Goal: Task Accomplishment & Management: Manage account settings

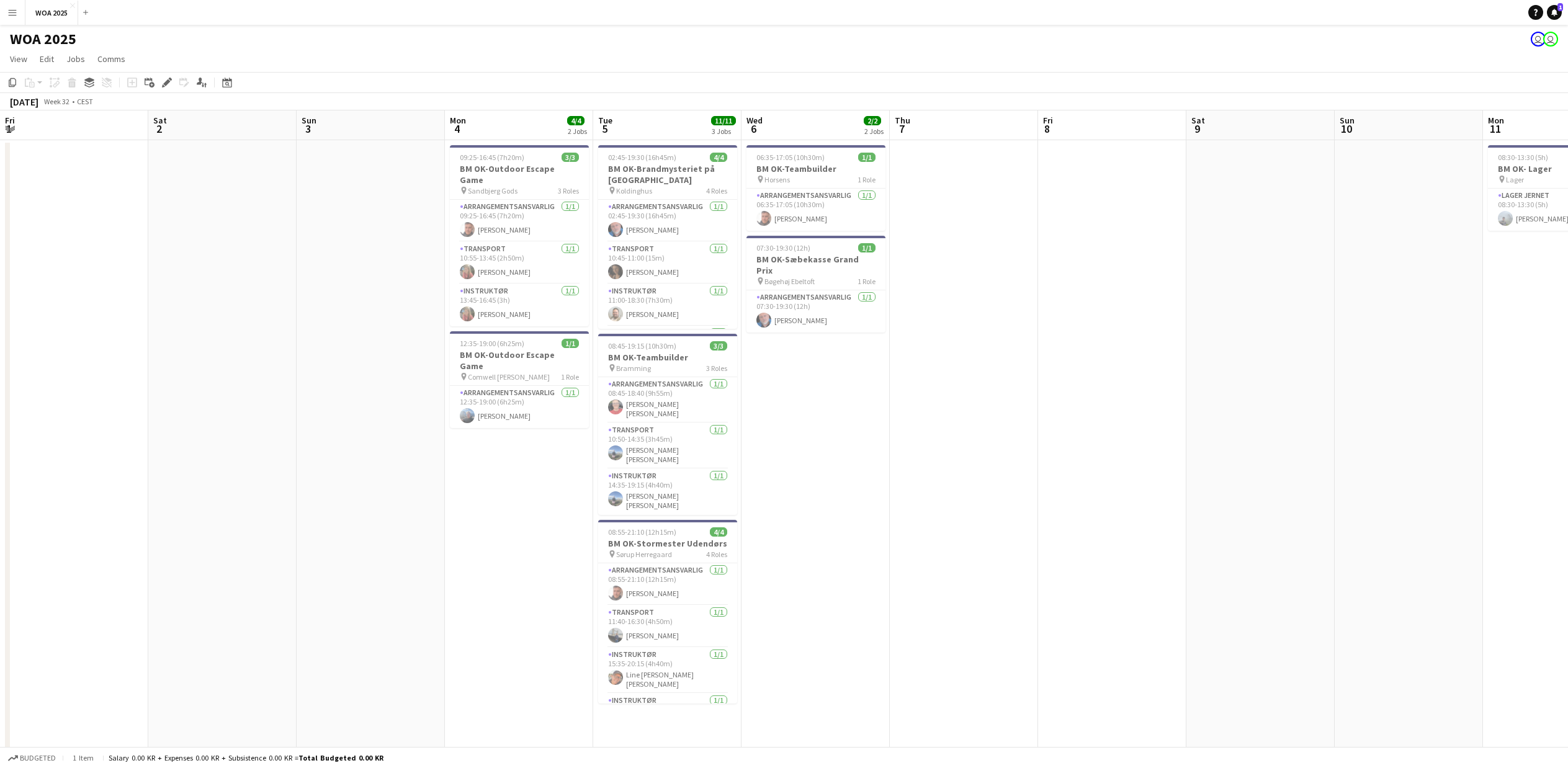
scroll to position [0, 504]
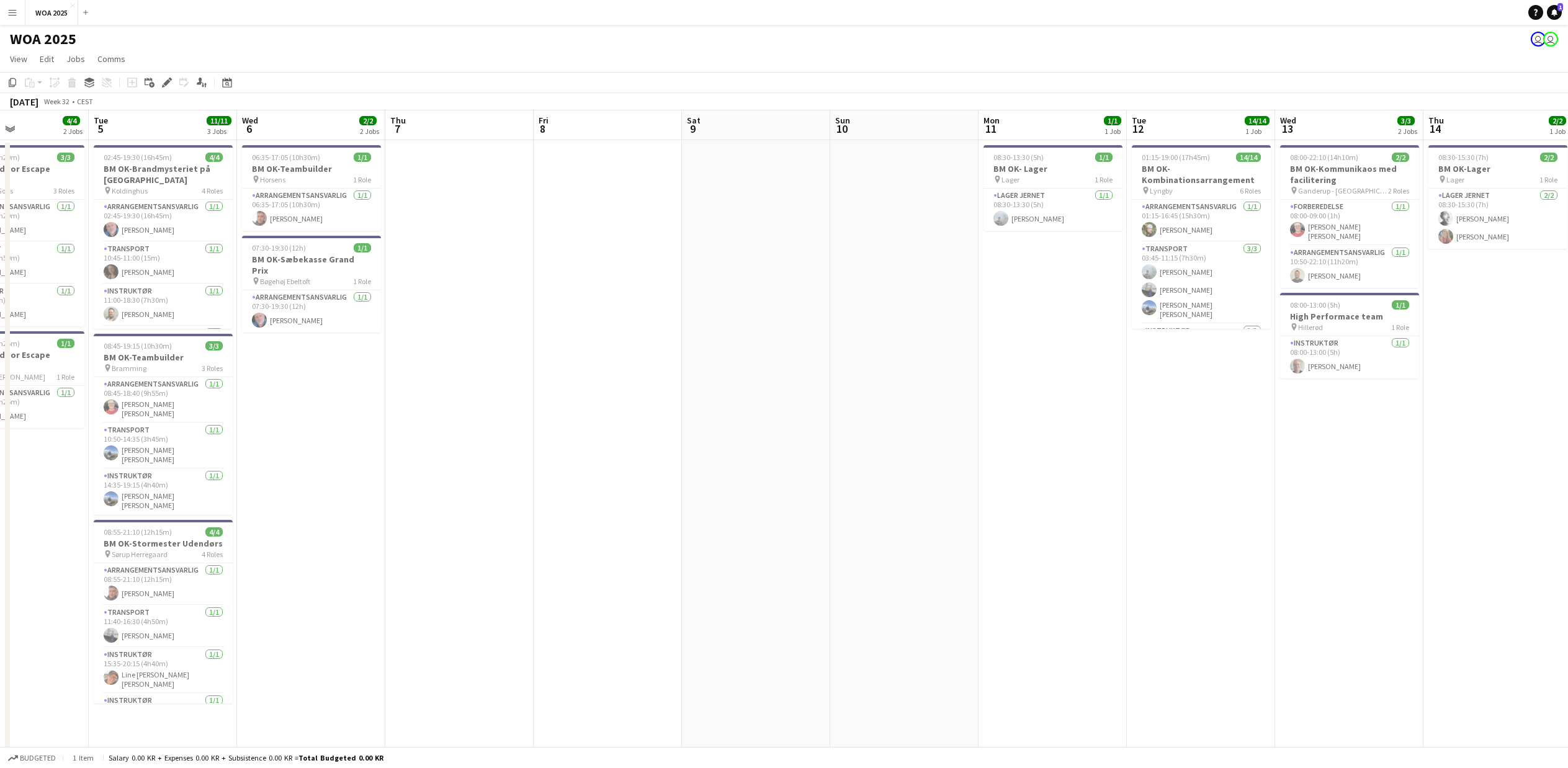
drag, startPoint x: 1324, startPoint y: 528, endPoint x: 411, endPoint y: 522, distance: 913.0
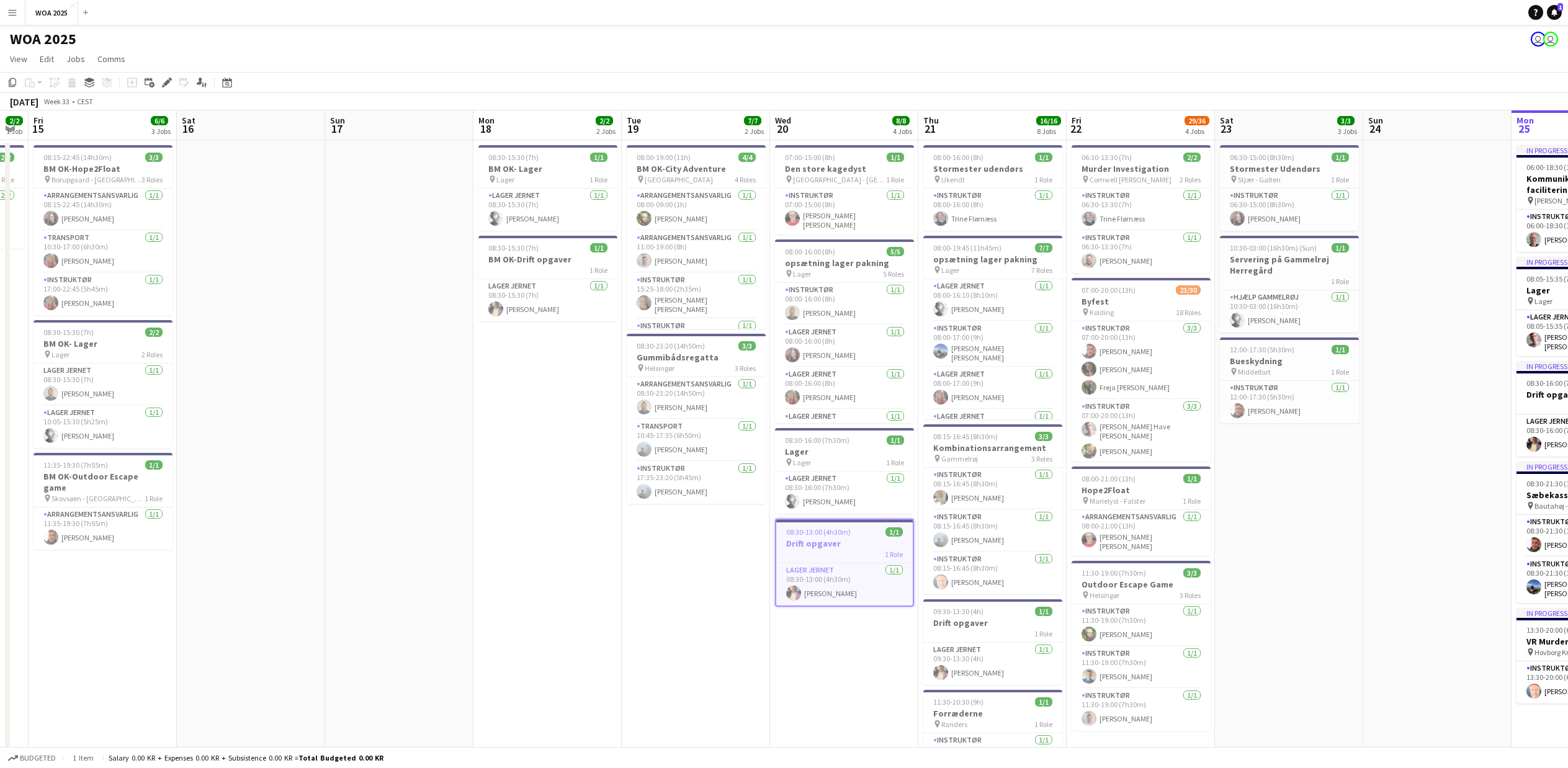
drag, startPoint x: 1174, startPoint y: 608, endPoint x: 264, endPoint y: 555, distance: 911.5
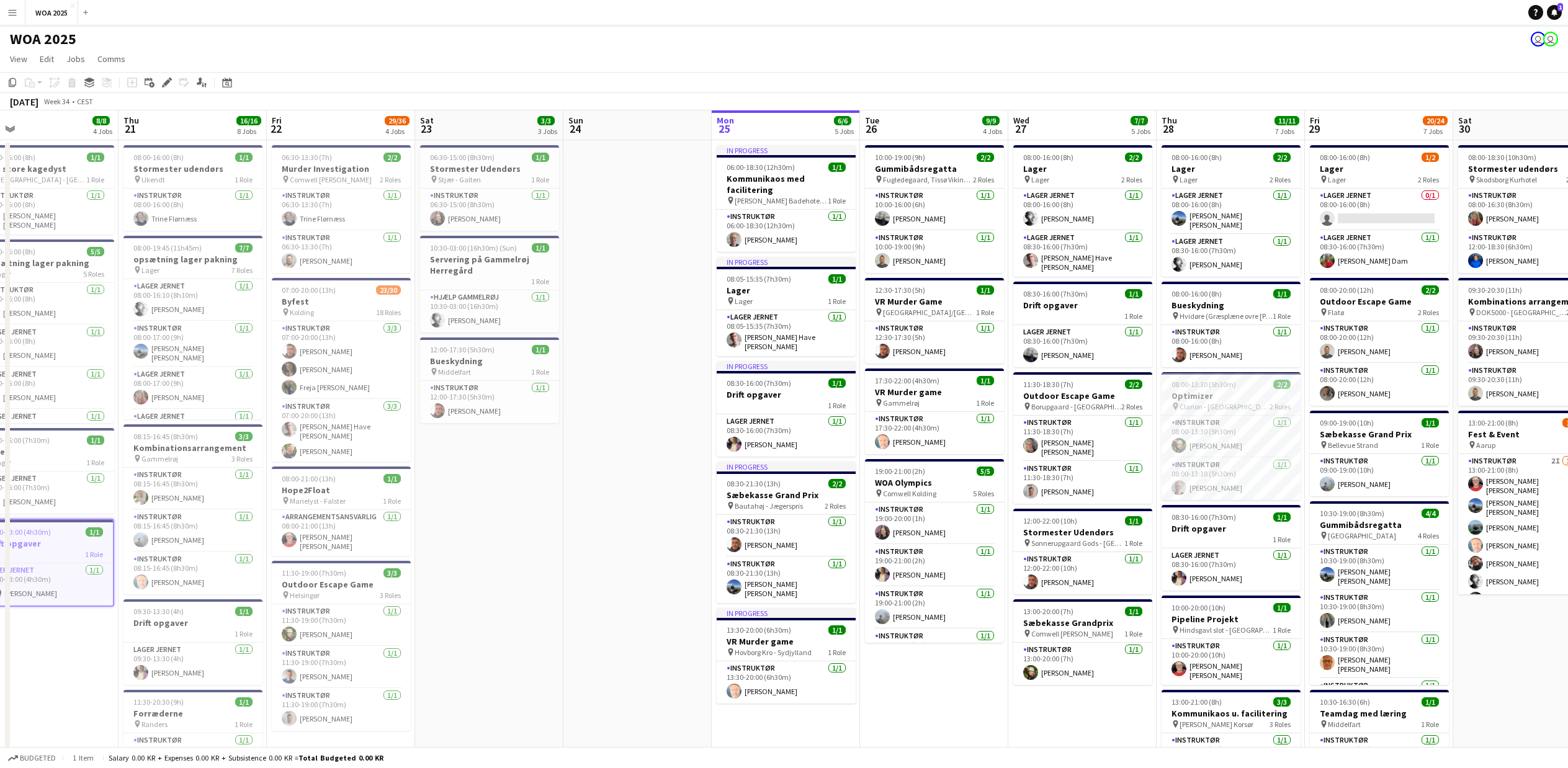
drag, startPoint x: 1220, startPoint y: 583, endPoint x: 397, endPoint y: 582, distance: 823.0
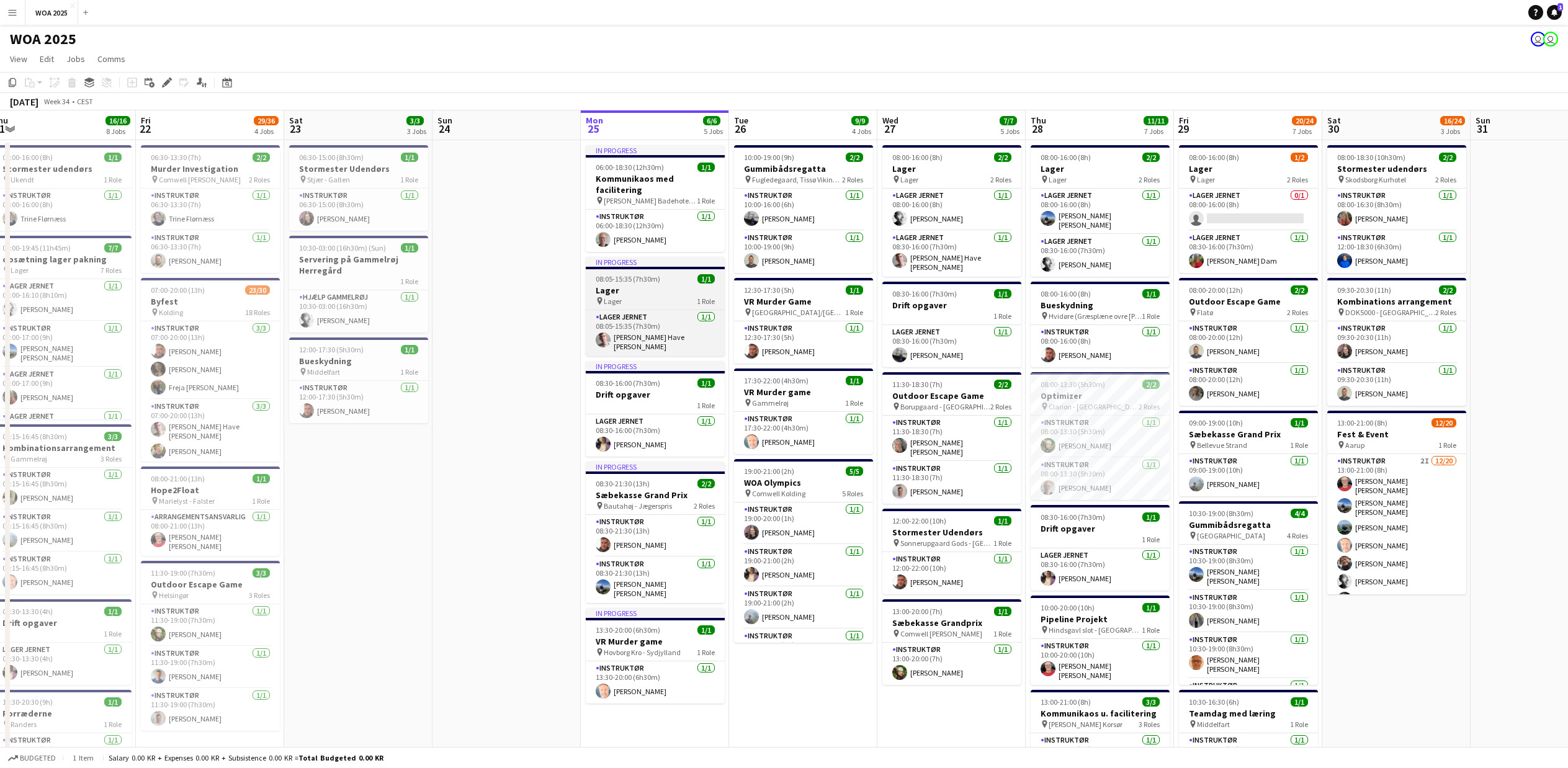
click at [633, 274] on span "08:05-15:35 (7h30m)" at bounding box center [628, 279] width 65 height 10
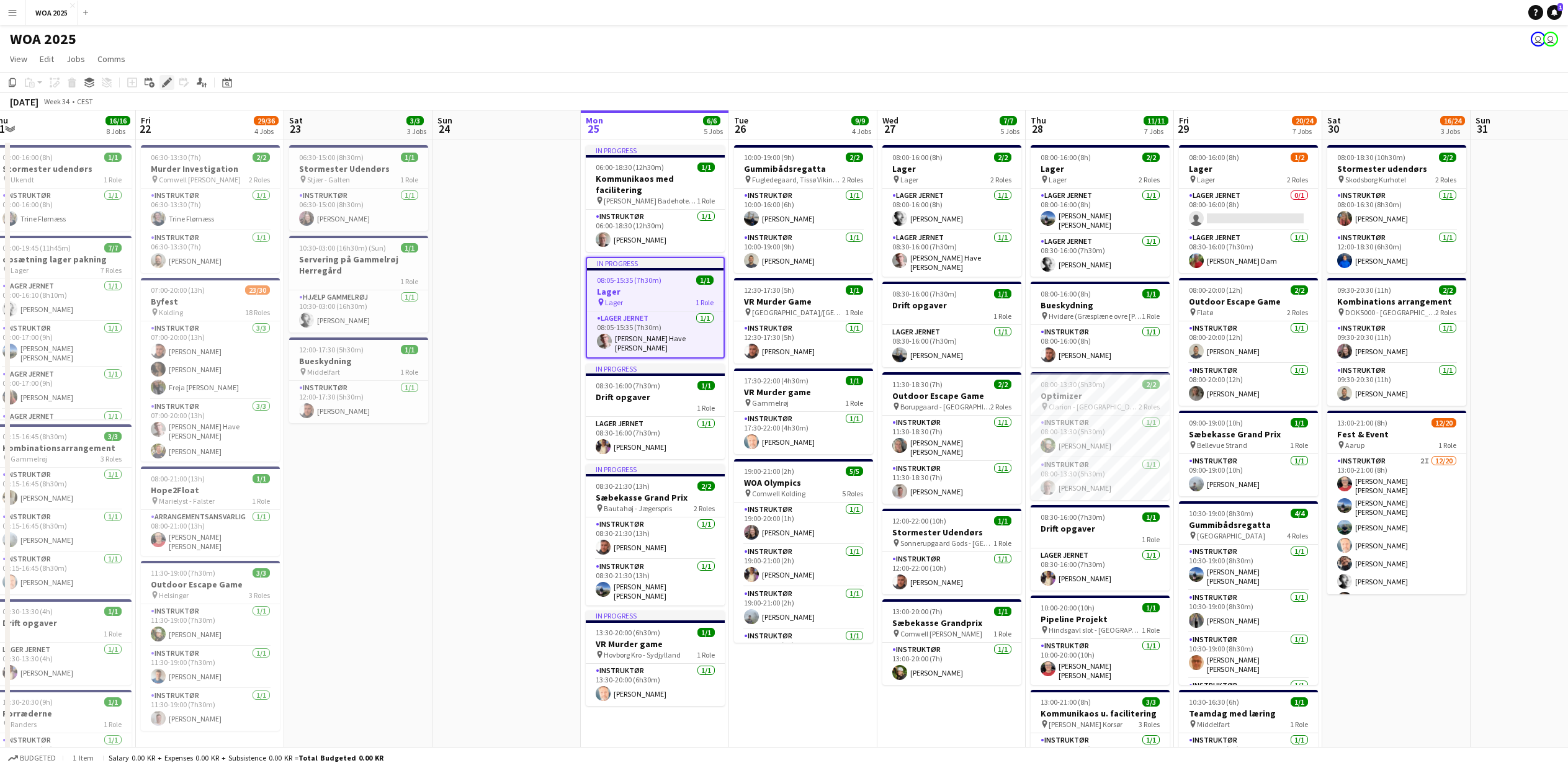
click at [168, 82] on icon at bounding box center [166, 83] width 7 height 7
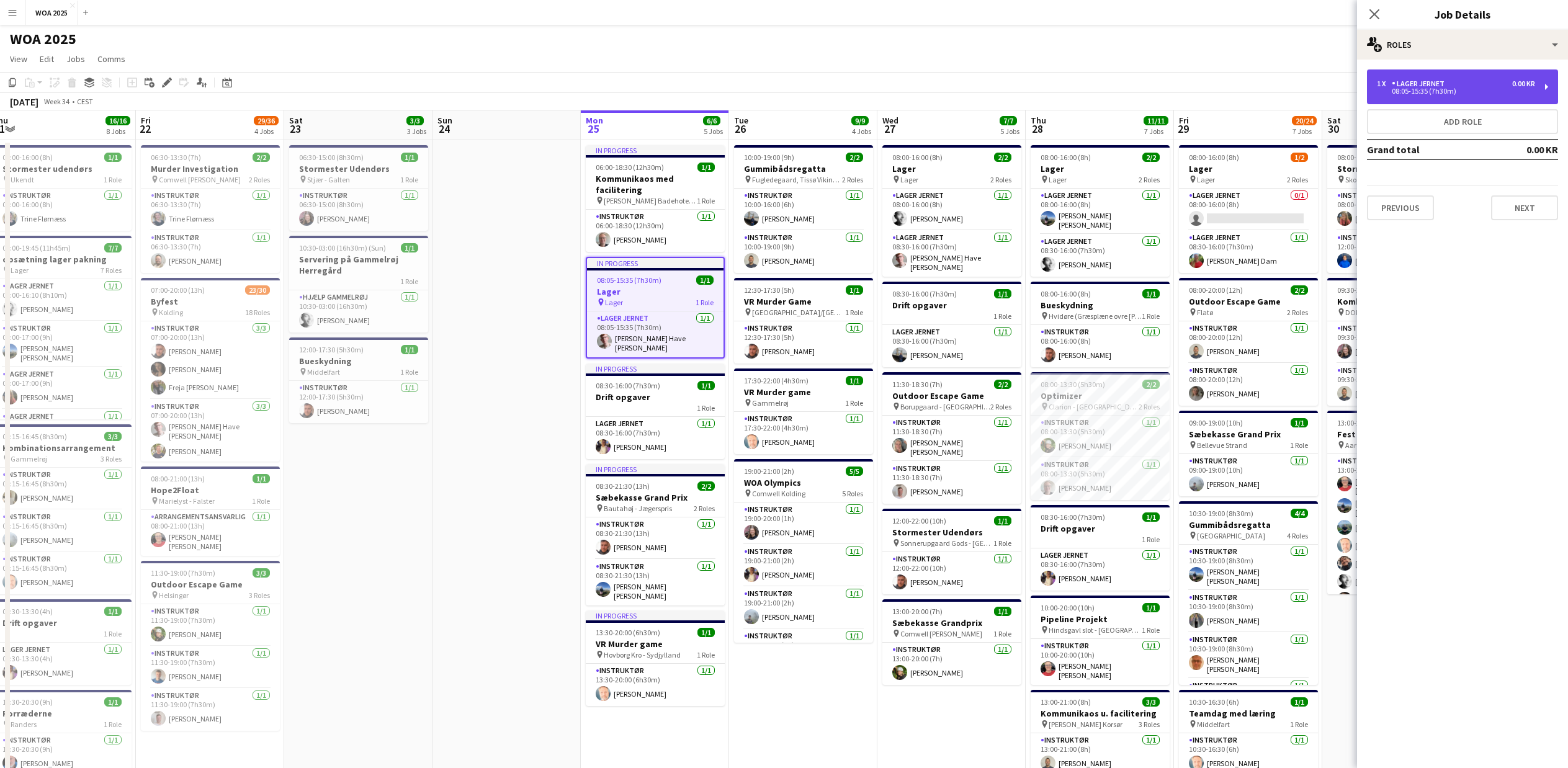
click at [1463, 80] on div "1 x Lager Jernet 0.00 KR" at bounding box center [1456, 83] width 158 height 9
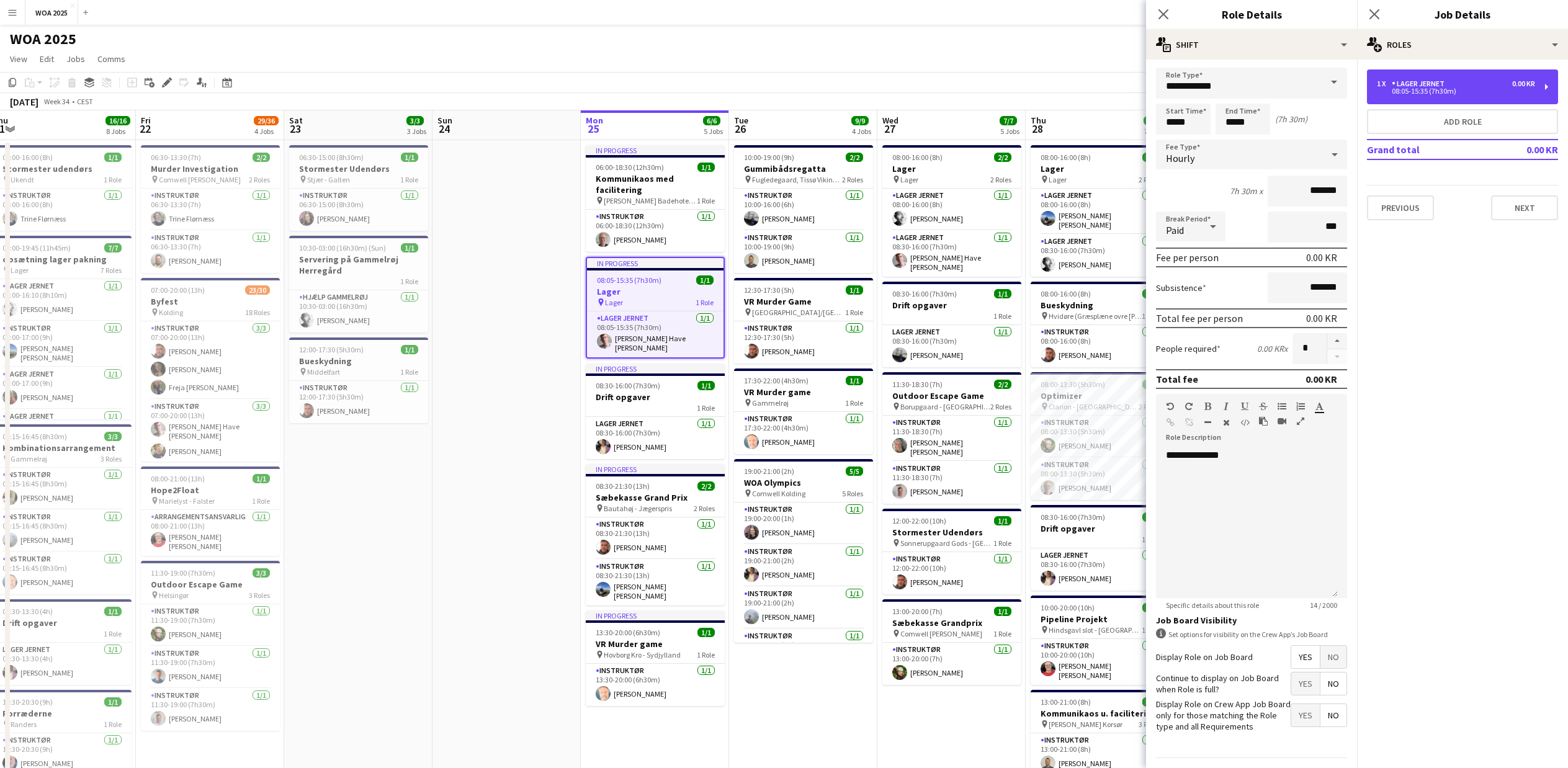
scroll to position [0, 0]
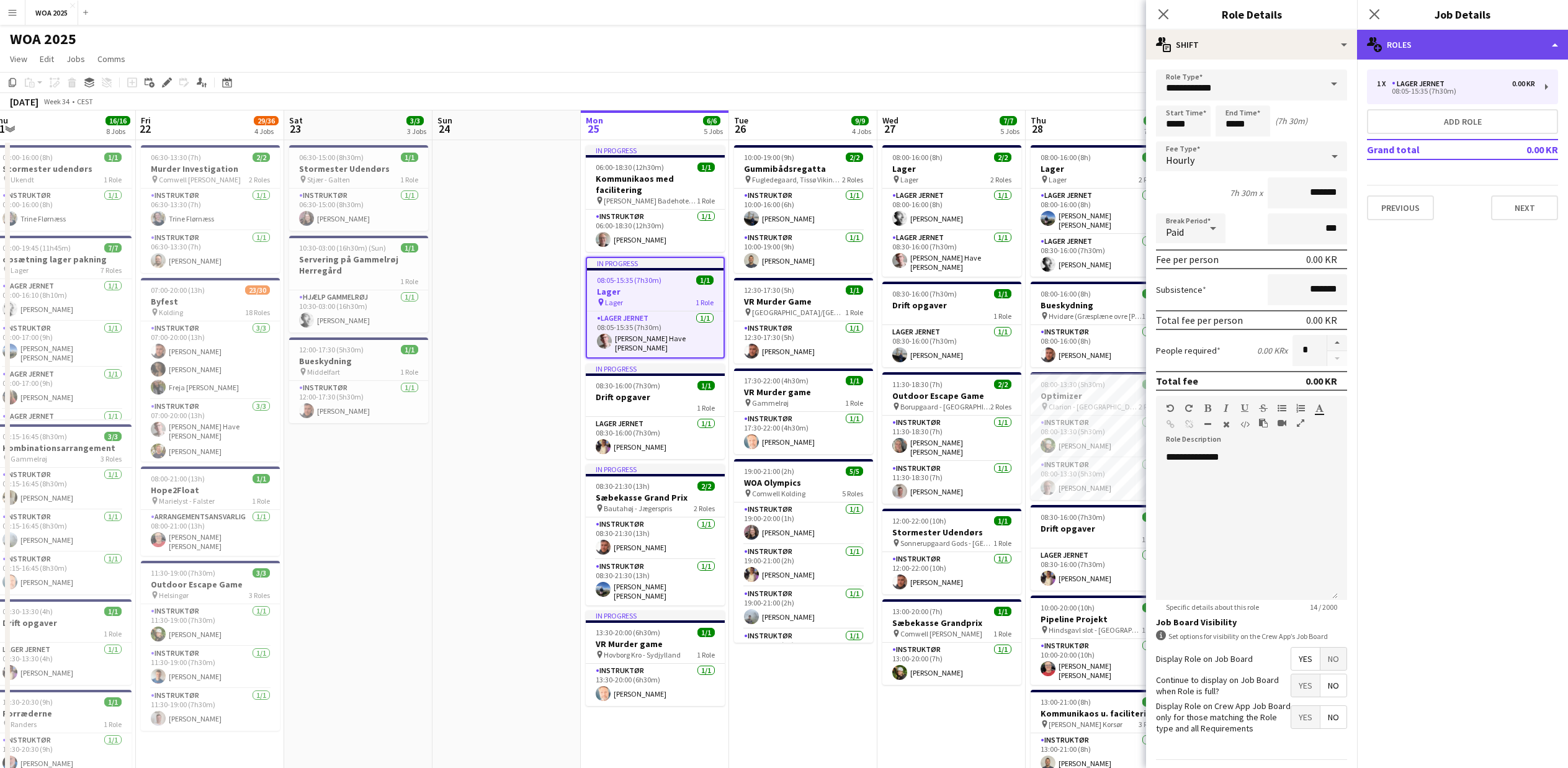
click at [1410, 37] on div "multiple-users-add Roles" at bounding box center [1462, 45] width 211 height 30
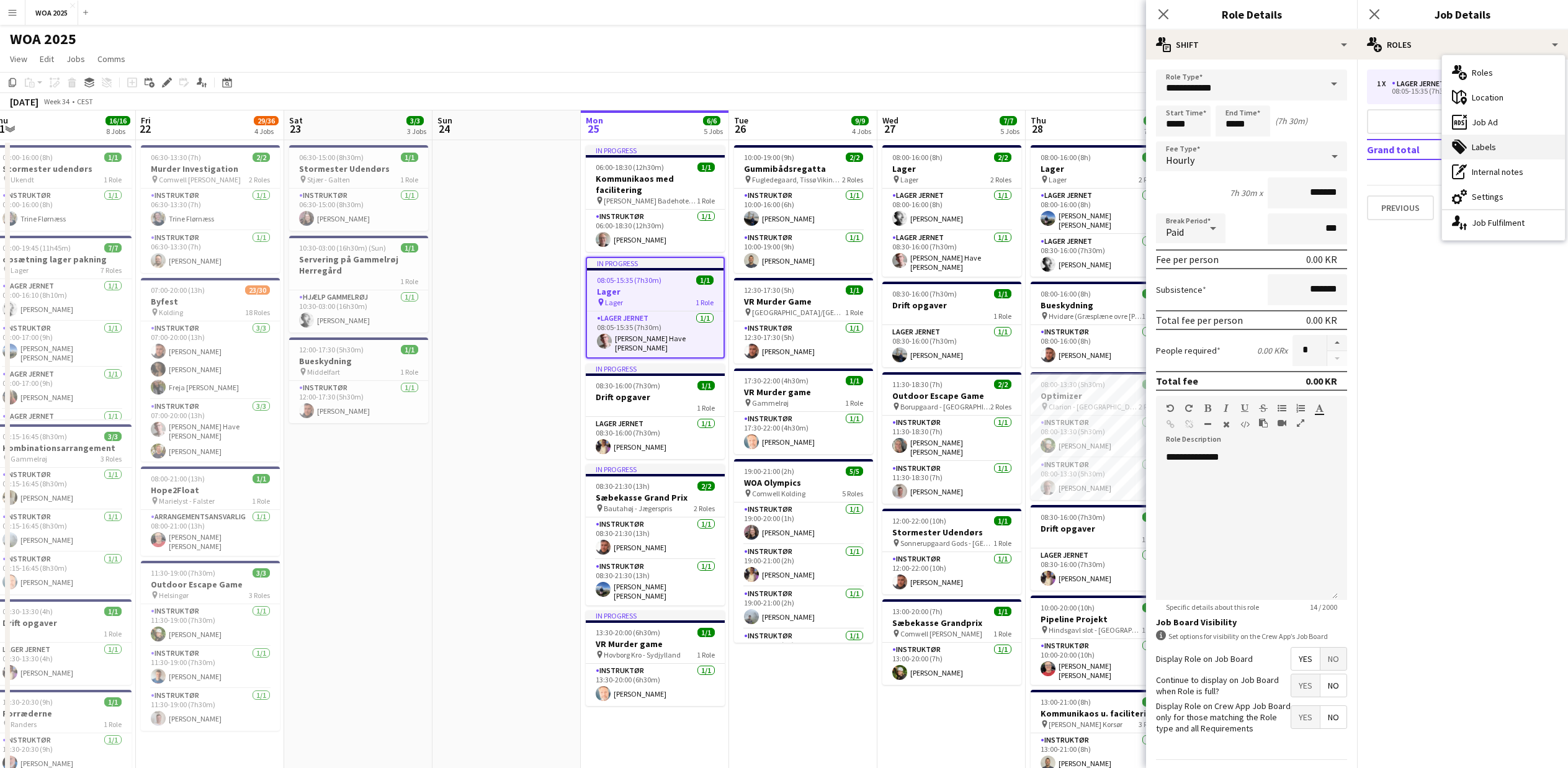
click at [1510, 149] on div "tags-double Labels" at bounding box center [1504, 147] width 123 height 25
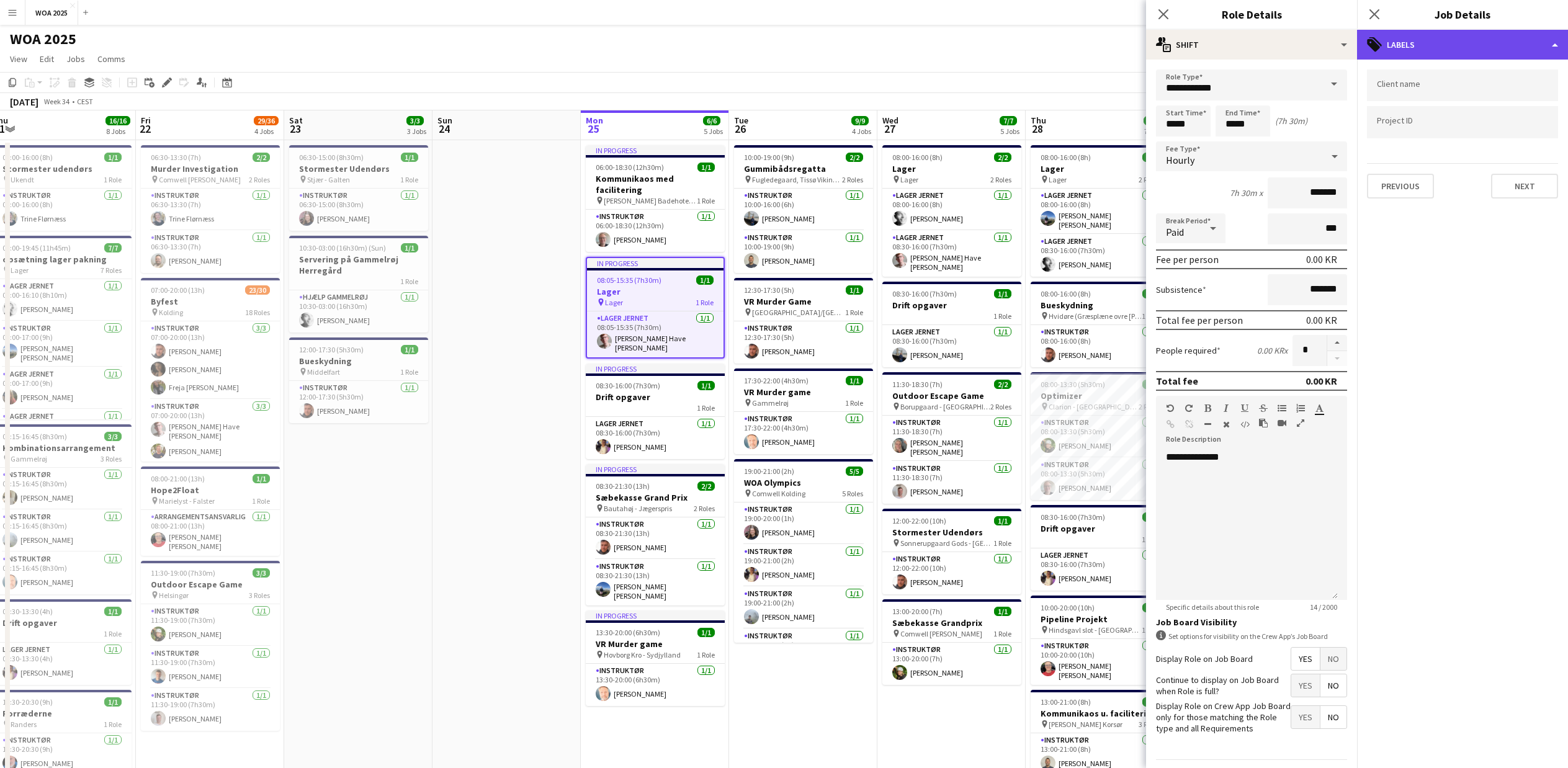
click at [1404, 39] on div "tags-double Labels" at bounding box center [1462, 45] width 211 height 30
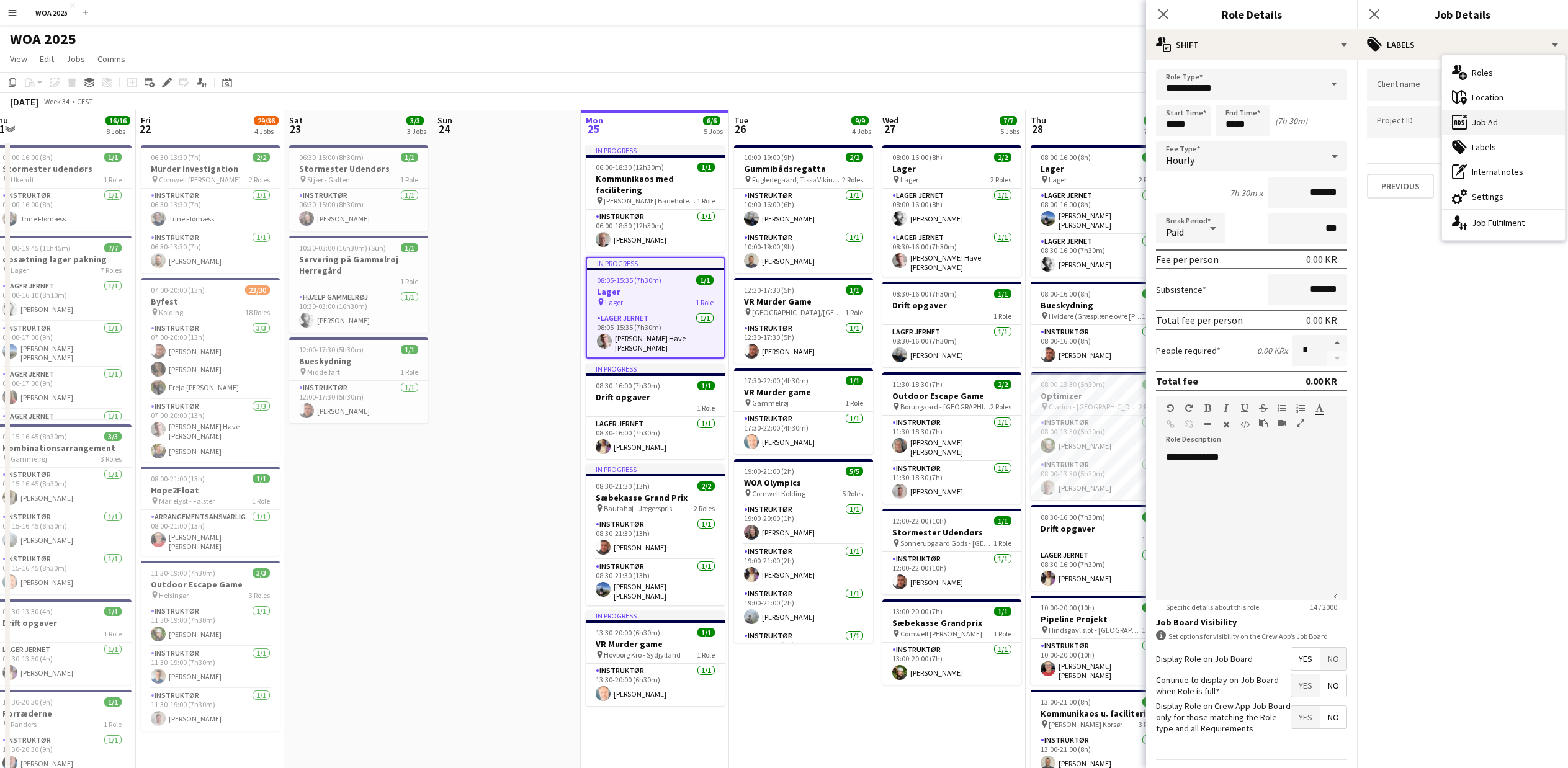
click at [1497, 123] on div "ads-window Job Ad" at bounding box center [1504, 122] width 123 height 25
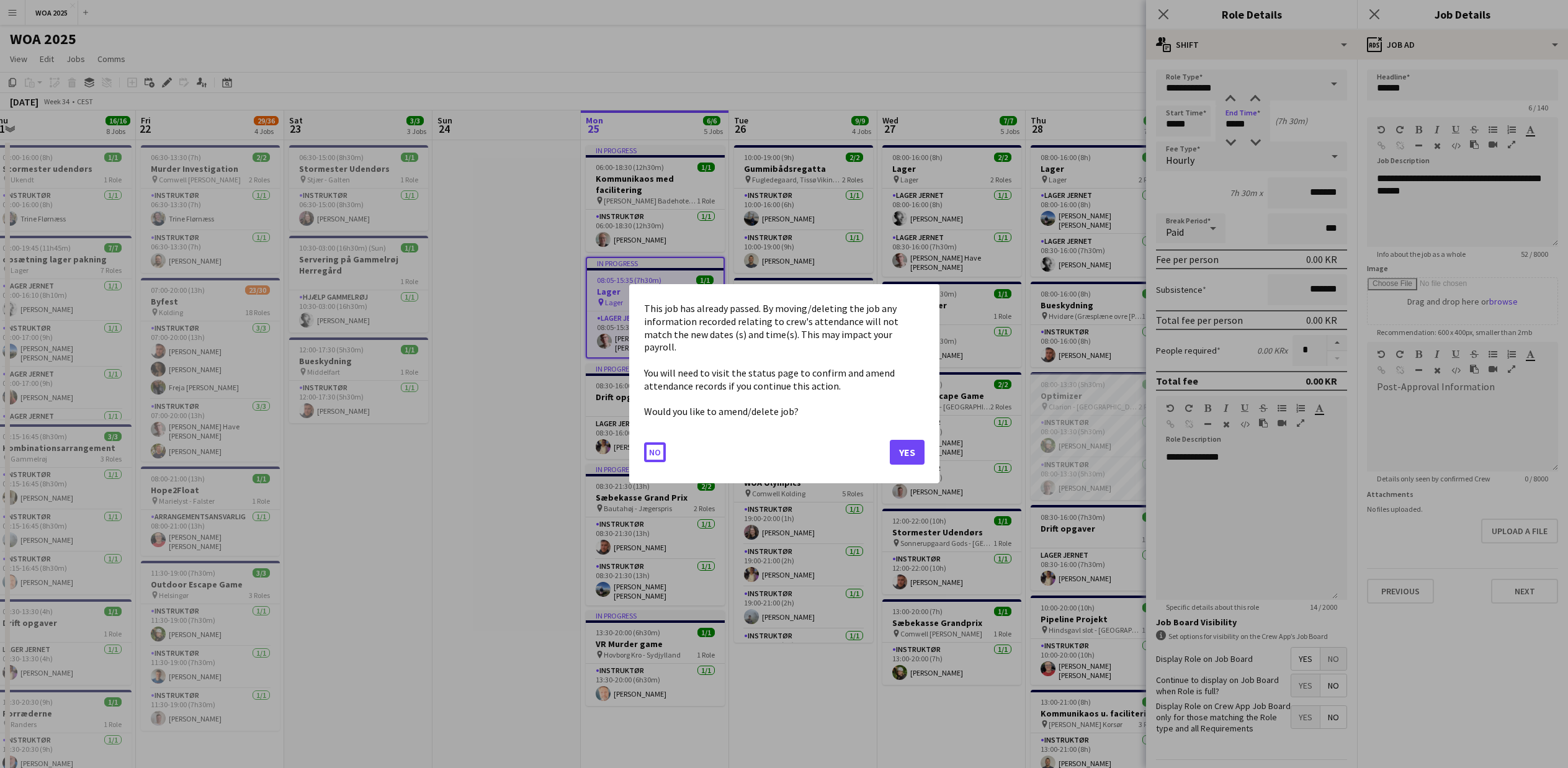
click at [915, 442] on button "Yes" at bounding box center [907, 453] width 35 height 25
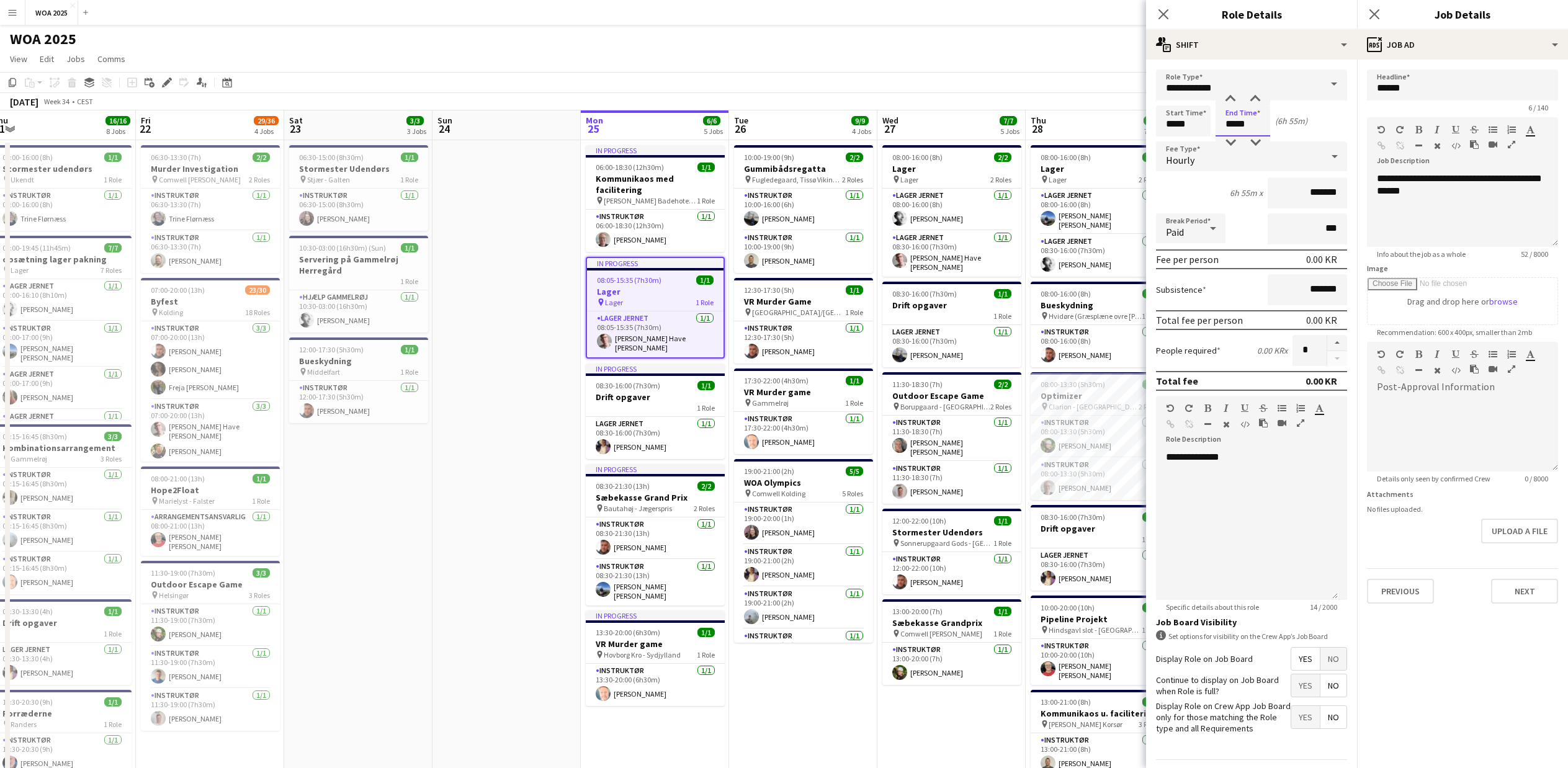
type input "*****"
click at [1378, 90] on input "*****" at bounding box center [1462, 85] width 191 height 31
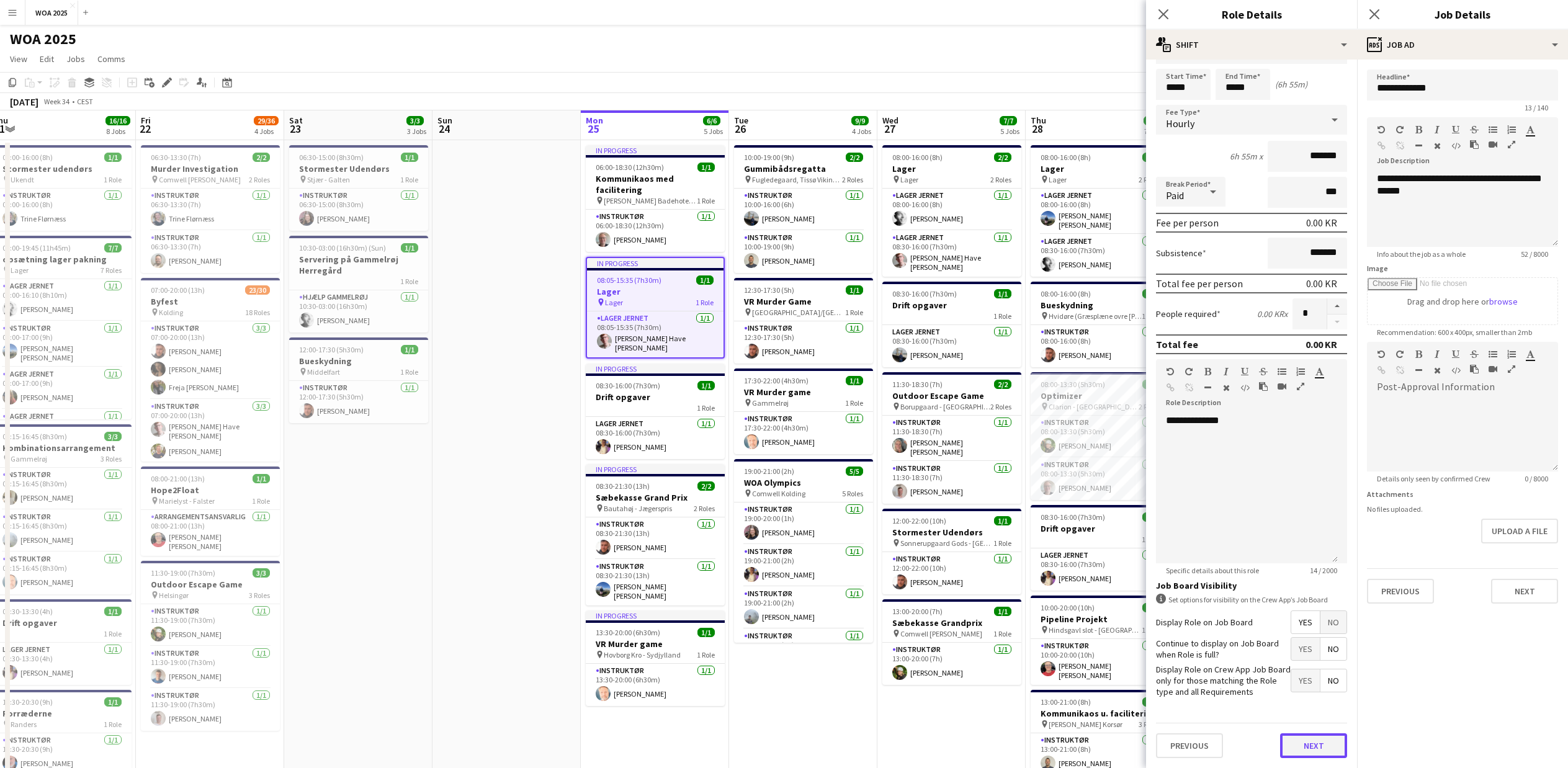
click at [1312, 753] on button "Next" at bounding box center [1313, 745] width 67 height 25
type input "**********"
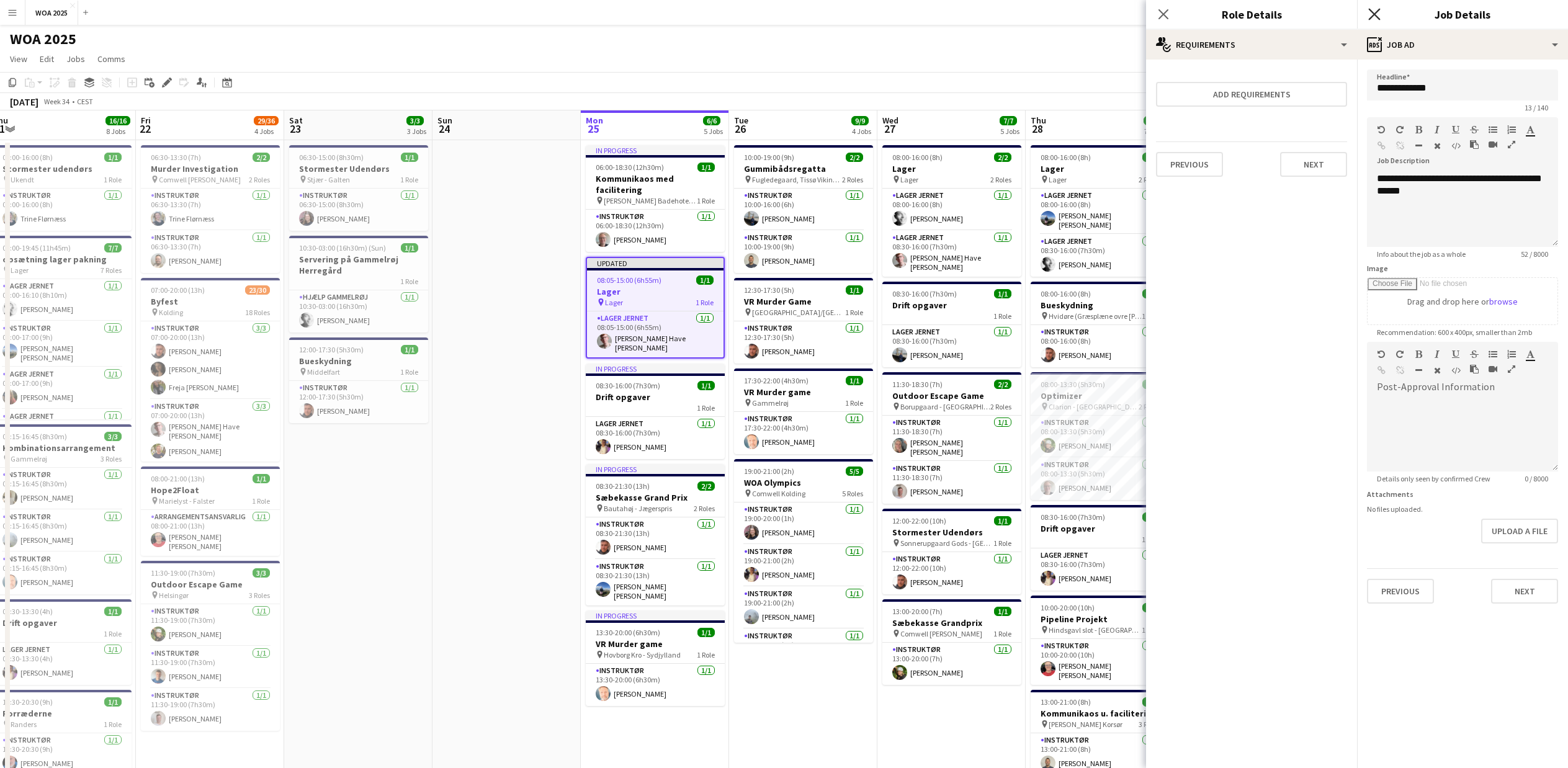
click at [1377, 15] on icon "Close pop-in" at bounding box center [1374, 14] width 12 height 12
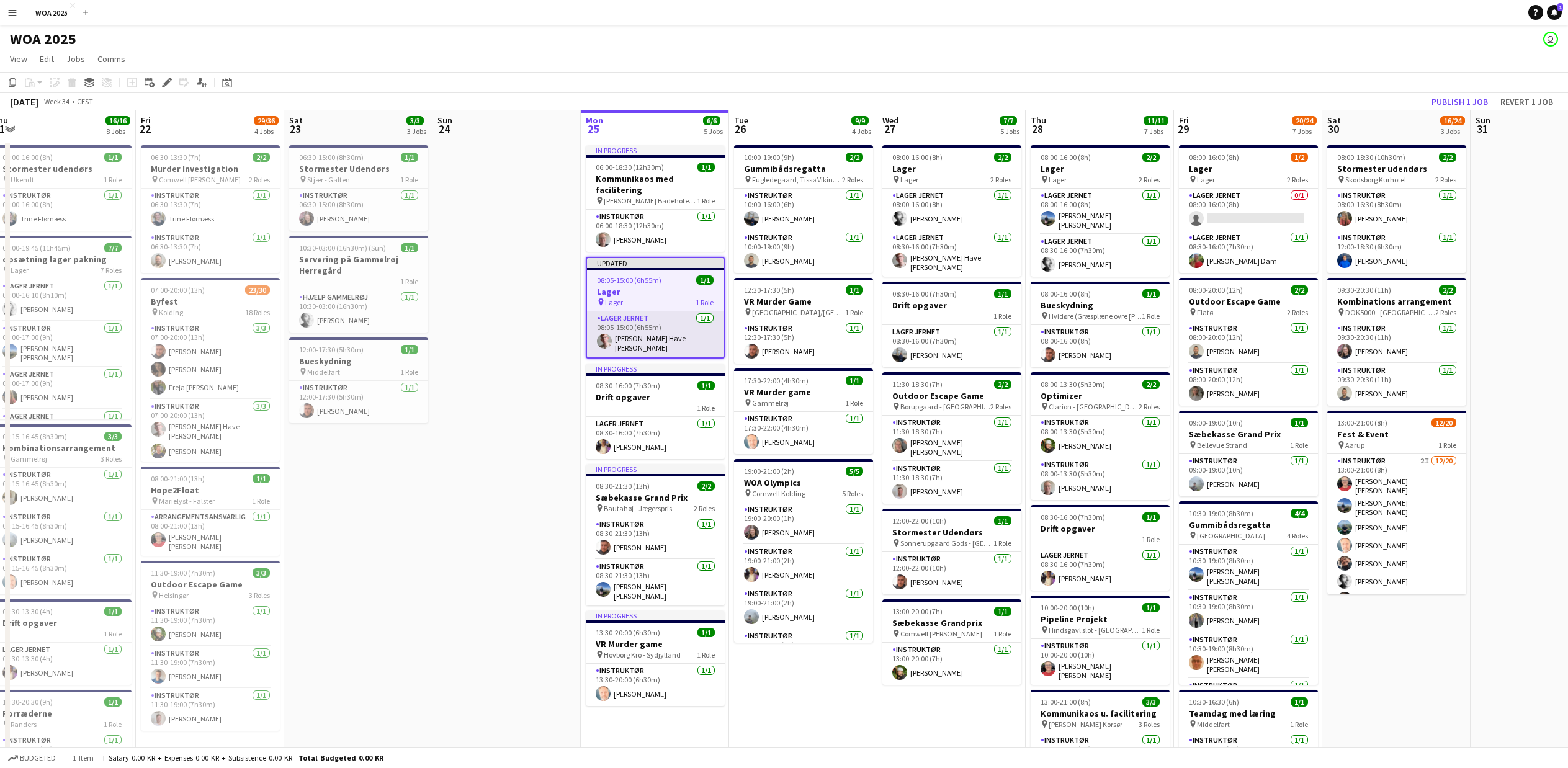
click at [624, 326] on app-card-role "Lager Jernet [DATE] 08:05-15:00 (6h55m) Lasse Have [PERSON_NAME] [PERSON_NAME]" at bounding box center [655, 334] width 136 height 46
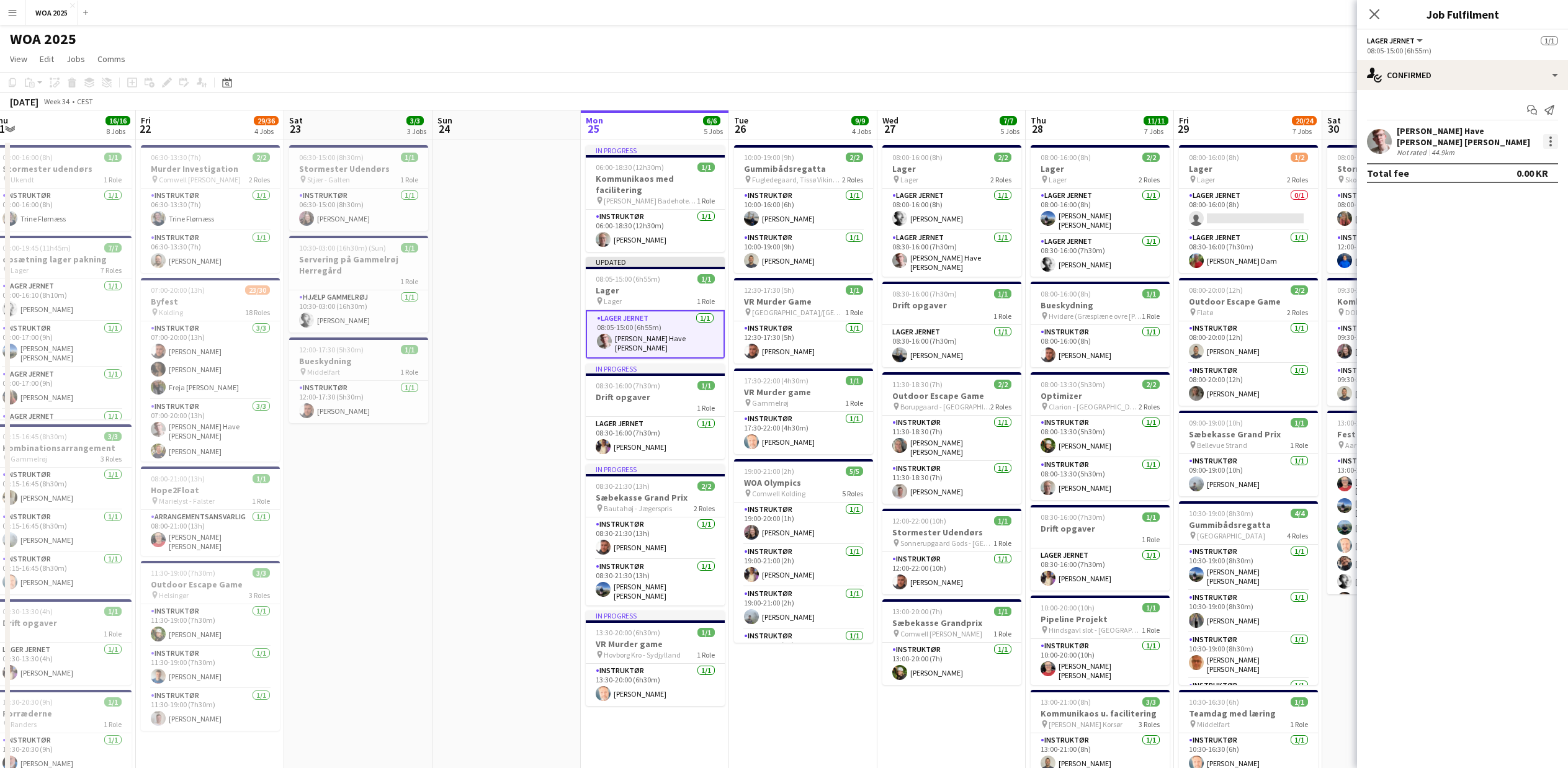
click at [1552, 135] on div at bounding box center [1551, 141] width 15 height 15
click at [1407, 134] on div at bounding box center [784, 384] width 1568 height 768
click at [1418, 63] on div "single-neutral-actions-check-2 Confirmed" at bounding box center [1462, 75] width 211 height 30
click at [1497, 179] on div "single-neutral-actions-information Applicants" at bounding box center [1504, 177] width 123 height 25
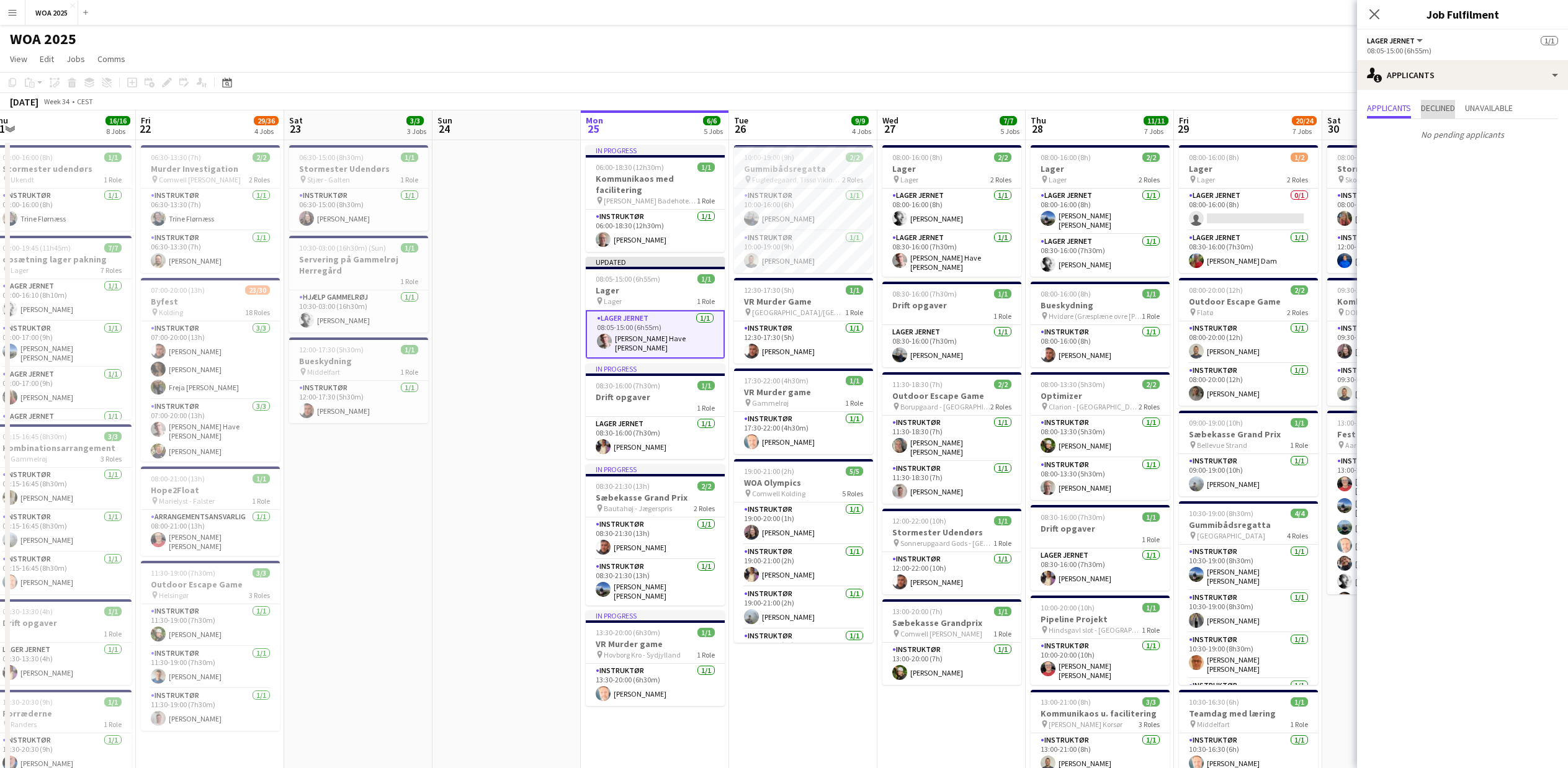
click at [1442, 110] on span "Declined" at bounding box center [1438, 108] width 34 height 9
click at [1487, 110] on span "Unavailable" at bounding box center [1489, 108] width 48 height 9
click at [1505, 75] on div "single-neutral-actions-information Applicants" at bounding box center [1462, 75] width 211 height 30
click at [1474, 229] on div "pen-write Job Details" at bounding box center [1504, 228] width 123 height 25
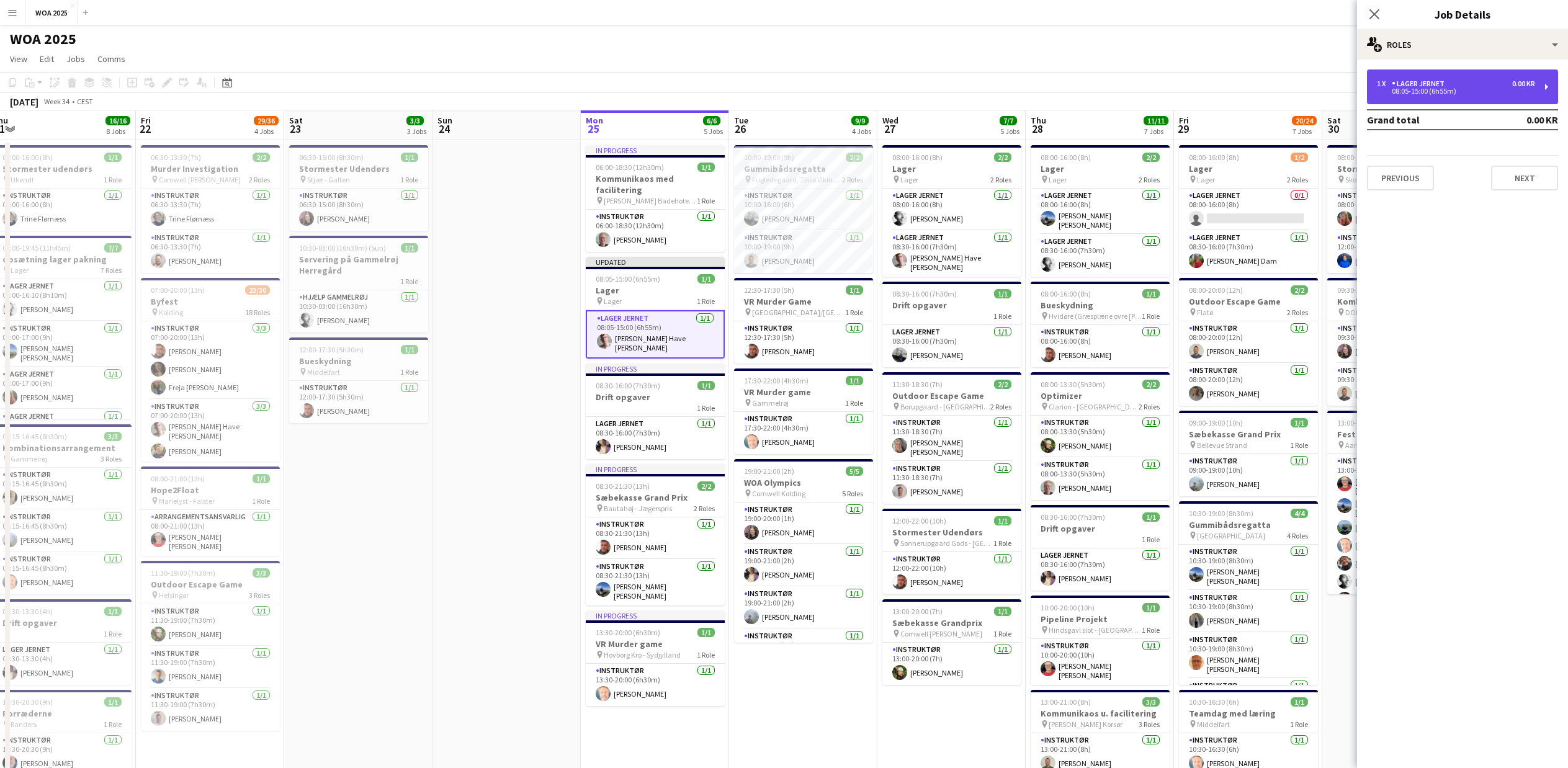
click at [1407, 89] on div "08:05-15:00 (6h55m)" at bounding box center [1456, 91] width 158 height 6
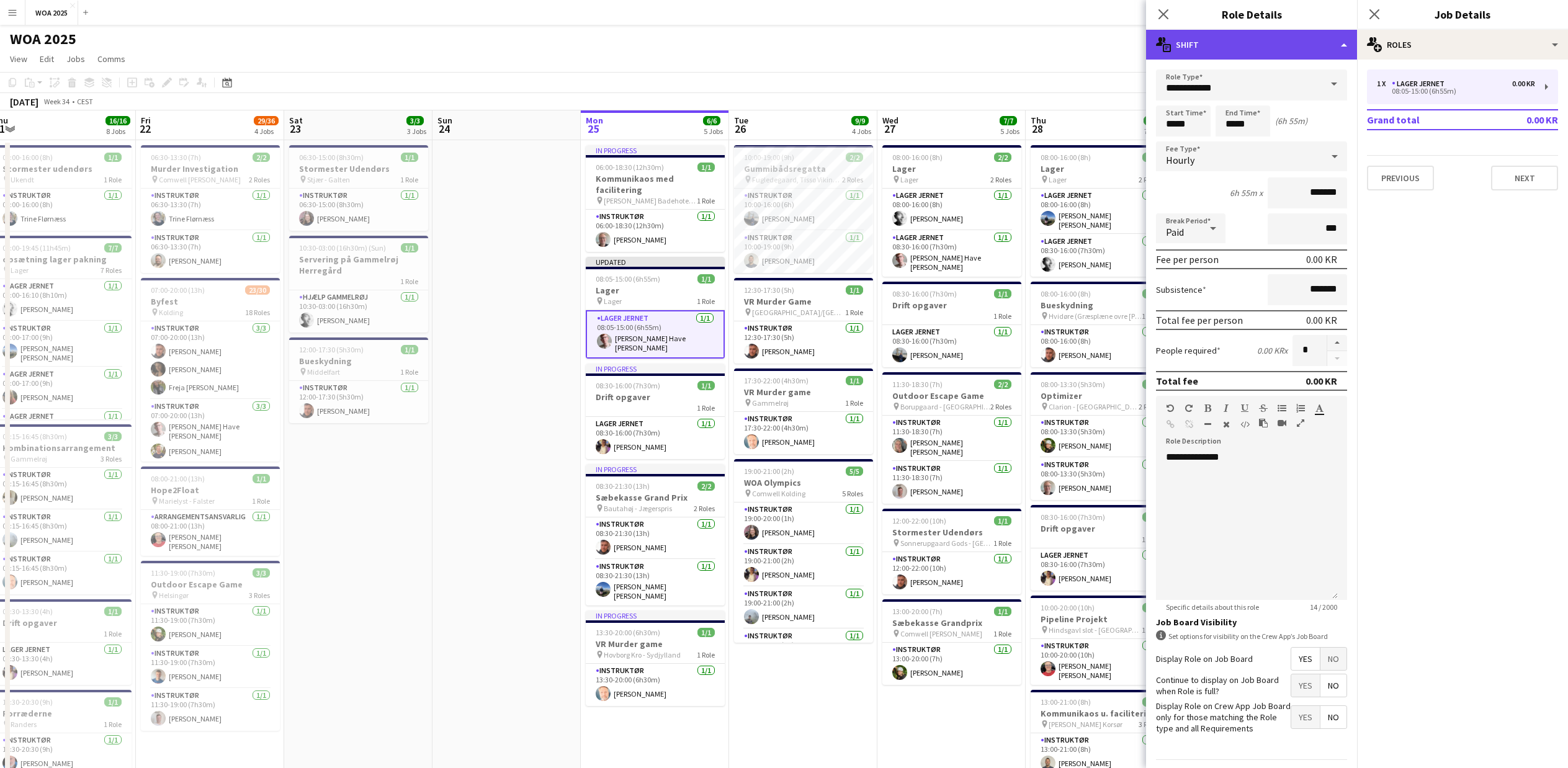
click at [1338, 47] on div "multiple-actions-text Shift" at bounding box center [1251, 45] width 211 height 30
click at [1281, 99] on div "multiple-actions-check-2 Requirements" at bounding box center [1292, 98] width 123 height 25
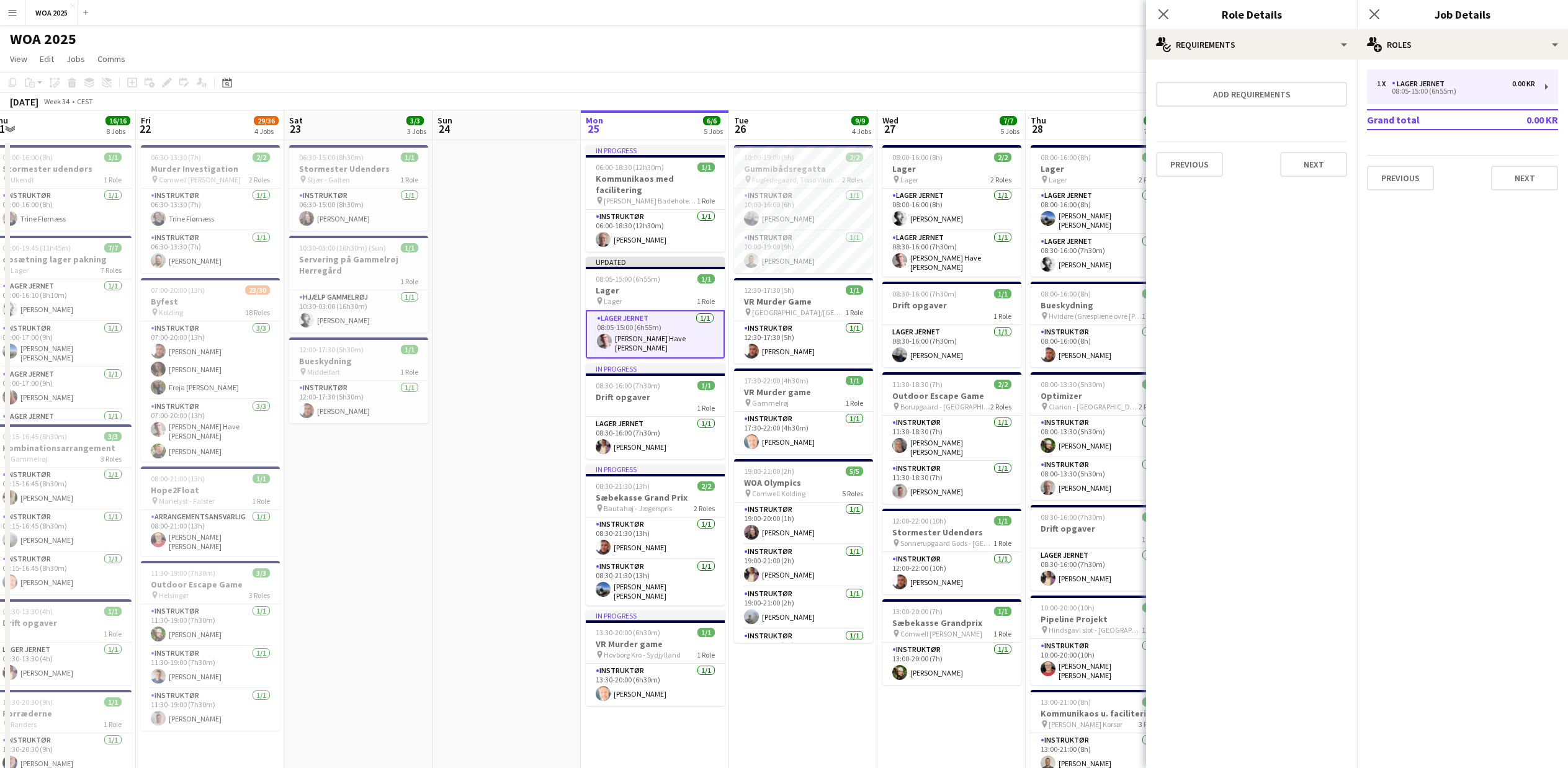
click at [1374, 24] on div "Close pop-in" at bounding box center [1374, 14] width 35 height 29
click at [1374, 9] on icon "Close pop-in" at bounding box center [1374, 14] width 12 height 12
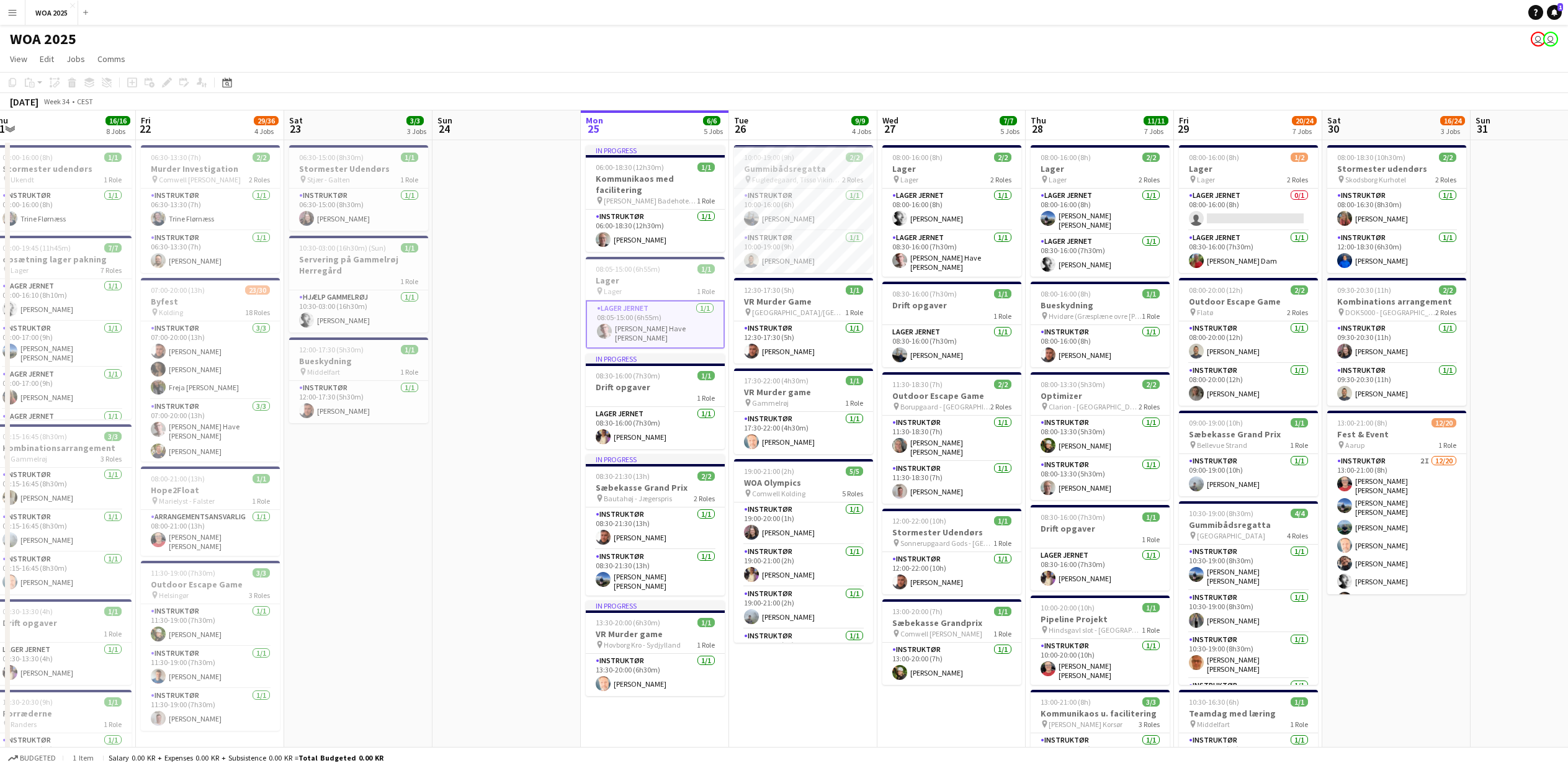
click at [534, 72] on app-page-menu "View Day view expanded Day view collapsed Month view Date picker Jump to [DATE]…" at bounding box center [784, 60] width 1568 height 24
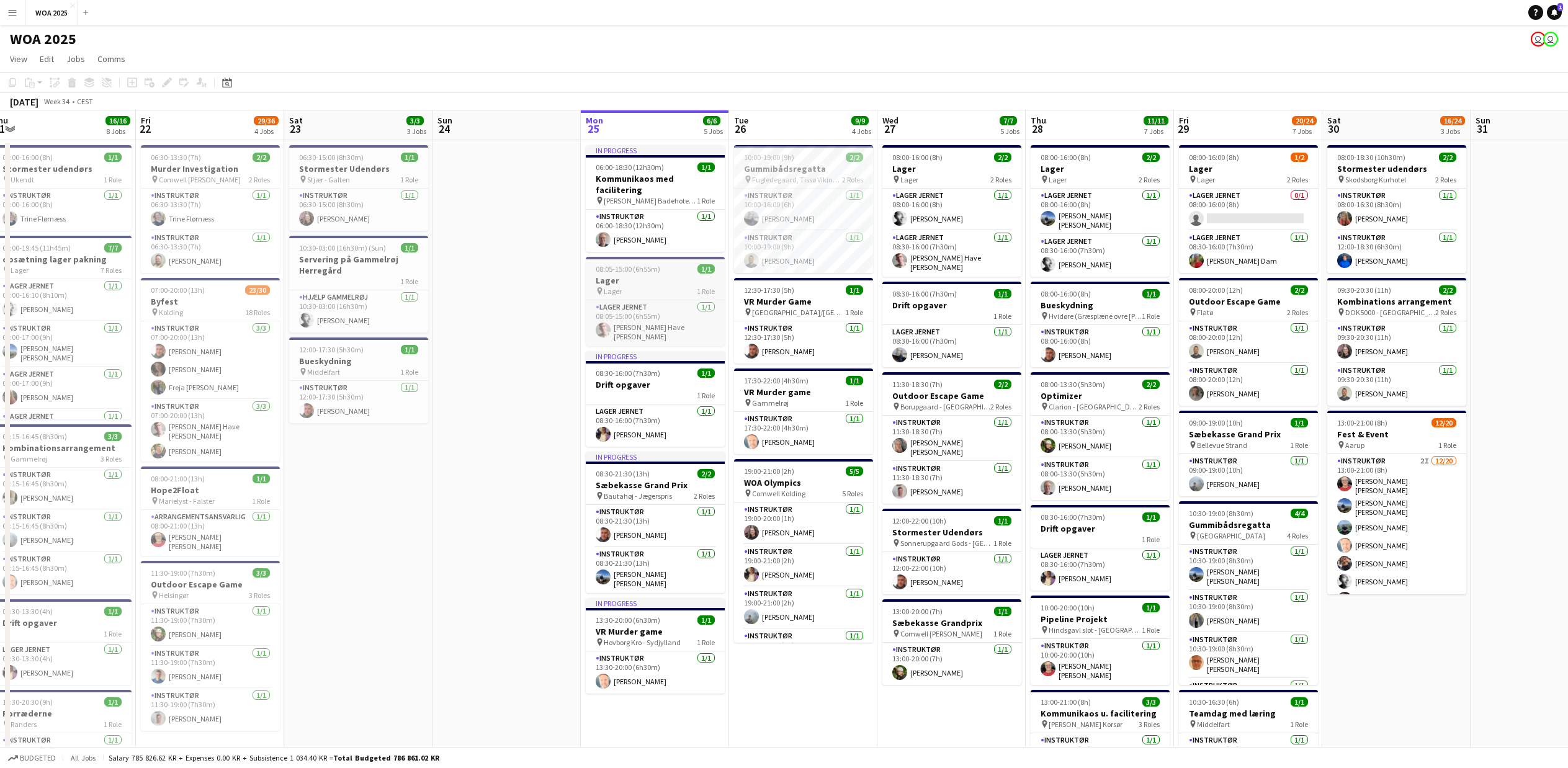
click at [635, 275] on h3 "Lager" at bounding box center [656, 280] width 139 height 11
click at [167, 82] on icon at bounding box center [166, 83] width 7 height 7
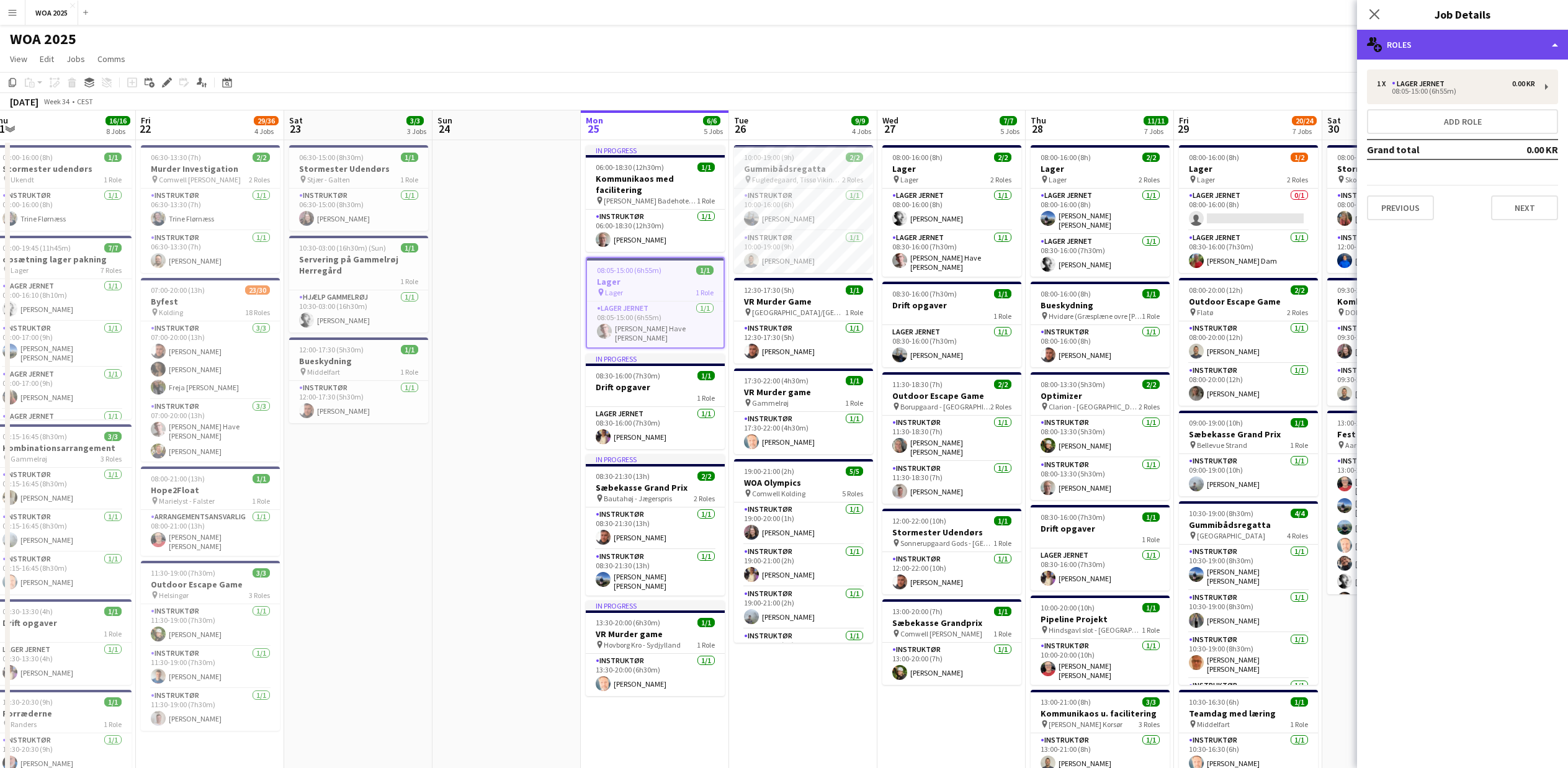
click at [1436, 41] on div "multiple-users-add Roles" at bounding box center [1462, 45] width 211 height 30
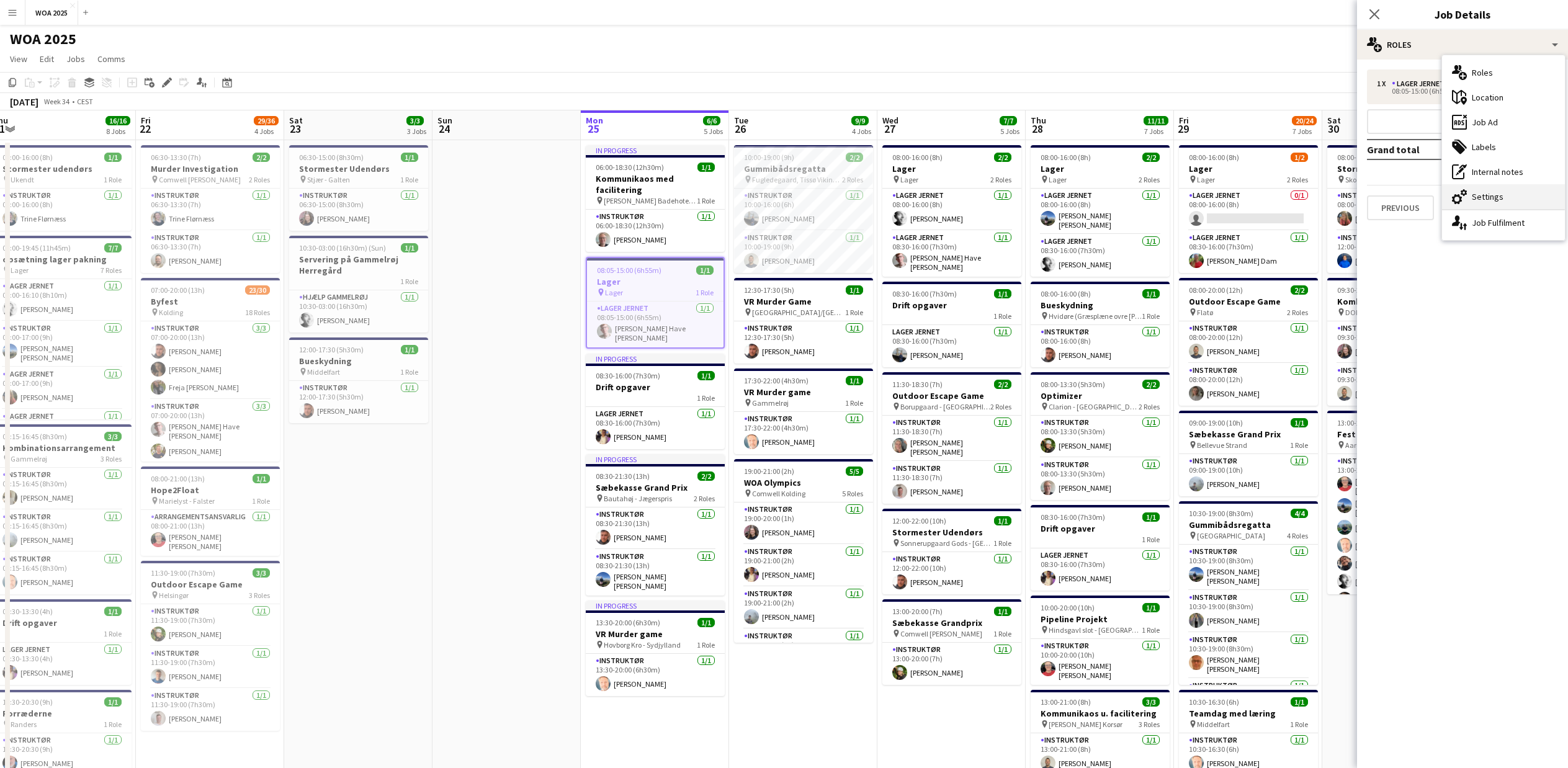
click at [1491, 198] on div "cog-double-3 Settings" at bounding box center [1504, 196] width 123 height 25
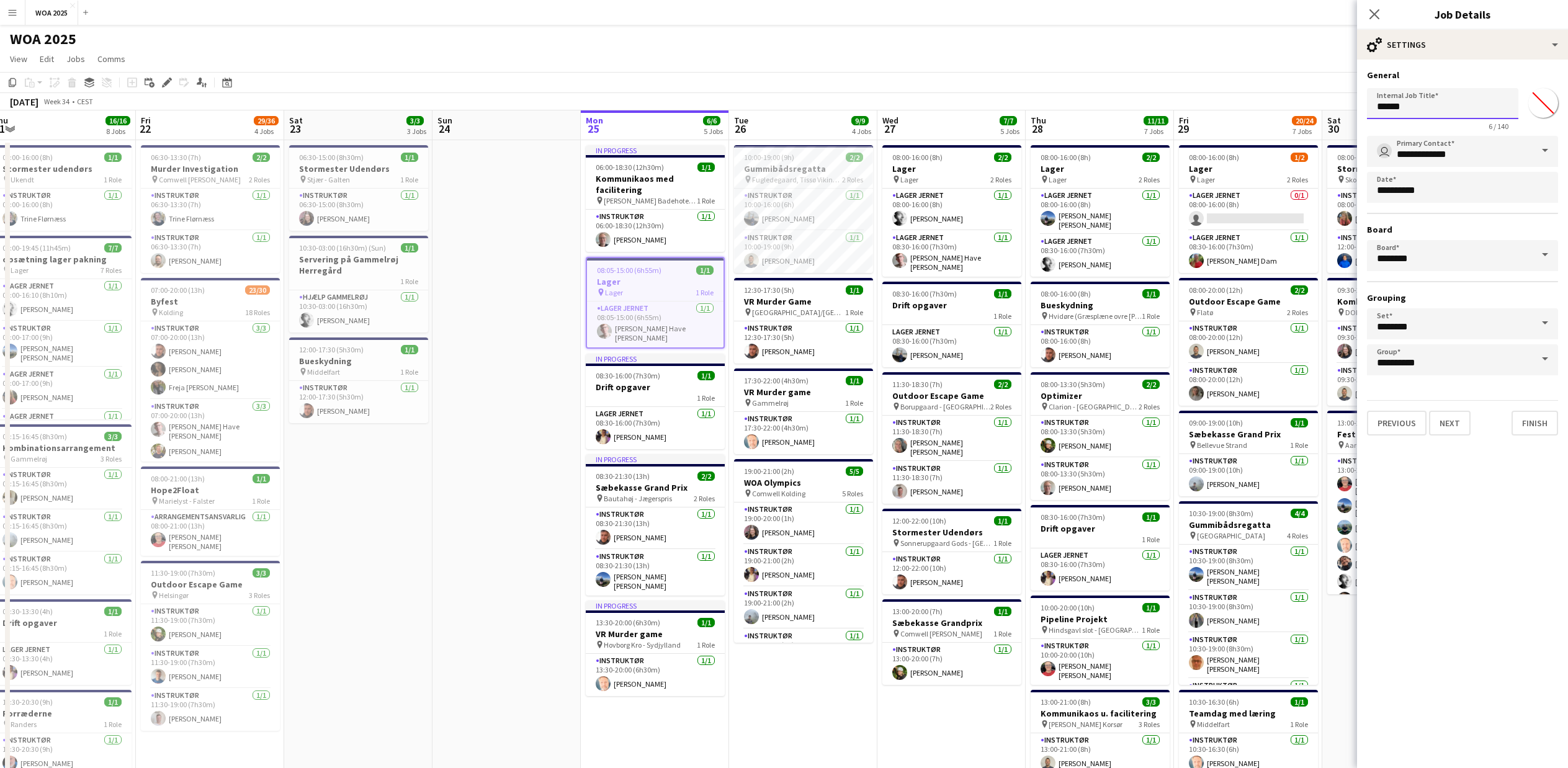
click at [1378, 105] on input "*****" at bounding box center [1442, 103] width 151 height 31
type input "**********"
click at [1549, 424] on button "Finish" at bounding box center [1535, 423] width 46 height 25
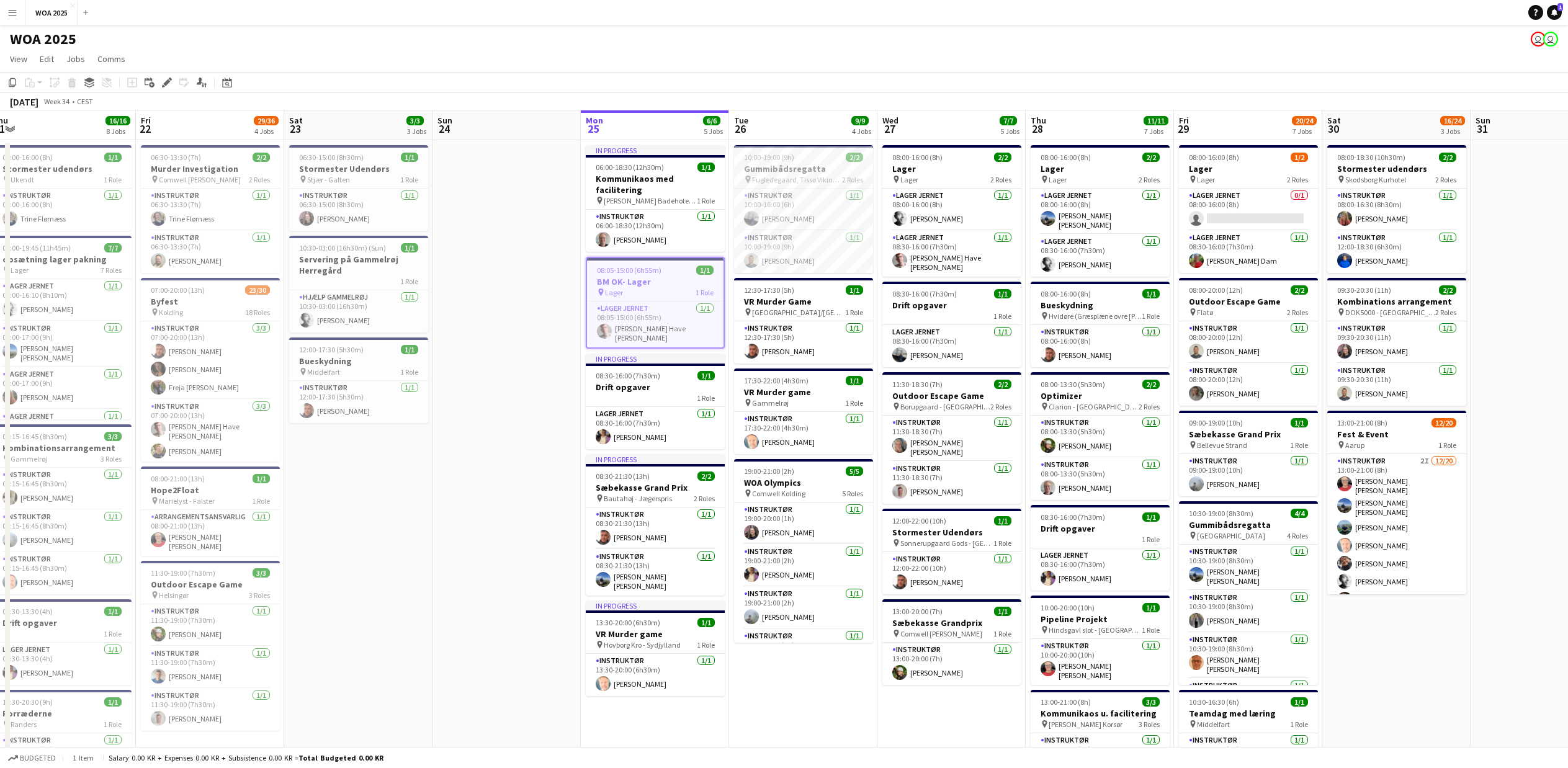
click at [620, 288] on span "Lager" at bounding box center [614, 293] width 18 height 10
click at [620, 286] on span "Lager" at bounding box center [613, 291] width 18 height 10
click at [163, 85] on icon at bounding box center [163, 86] width 3 height 3
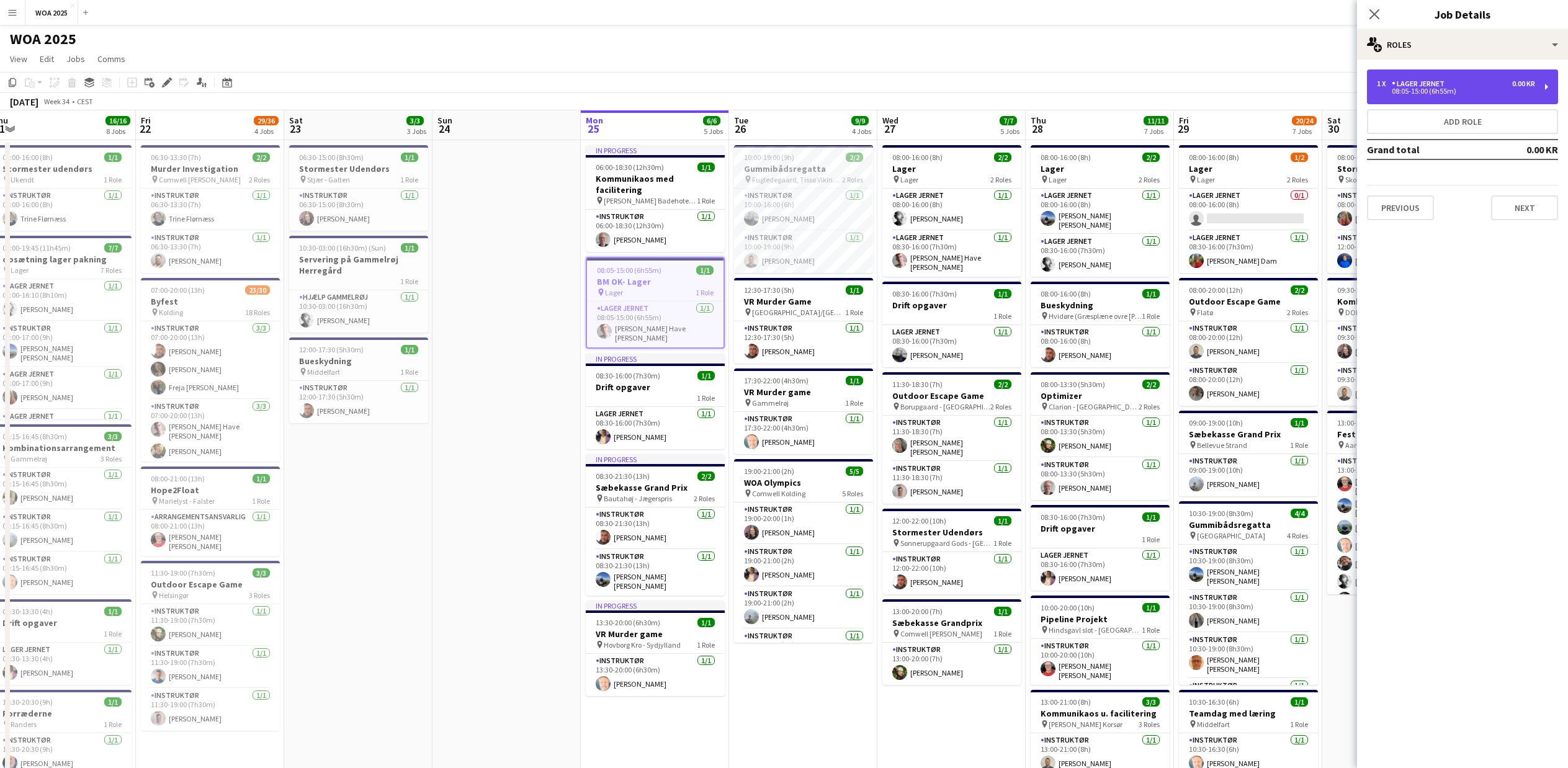
click at [1432, 87] on div "Lager Jernet" at bounding box center [1421, 83] width 58 height 9
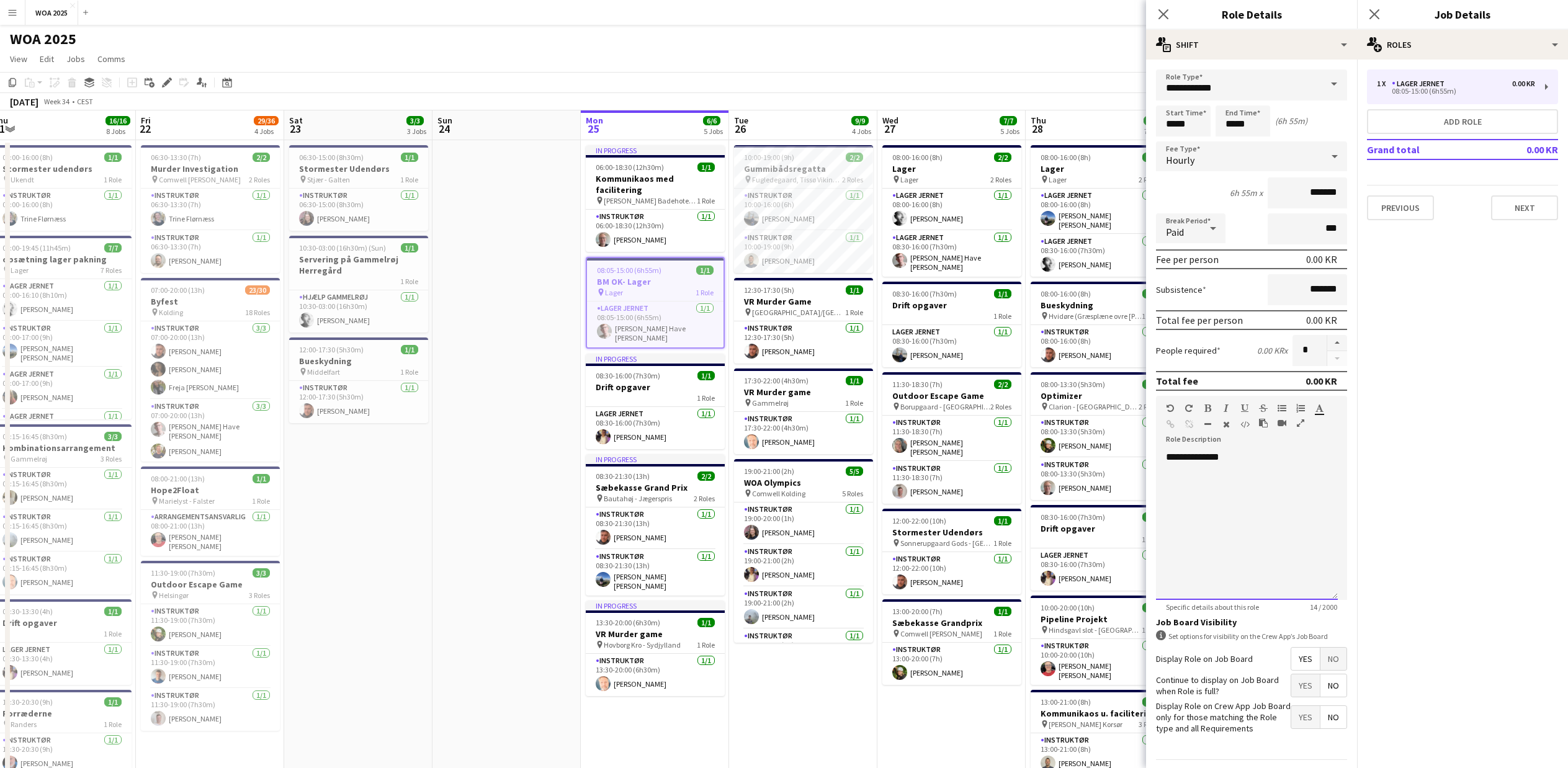
click at [1228, 458] on div "**********" at bounding box center [1247, 525] width 182 height 149
click at [1380, 10] on icon at bounding box center [1374, 14] width 12 height 12
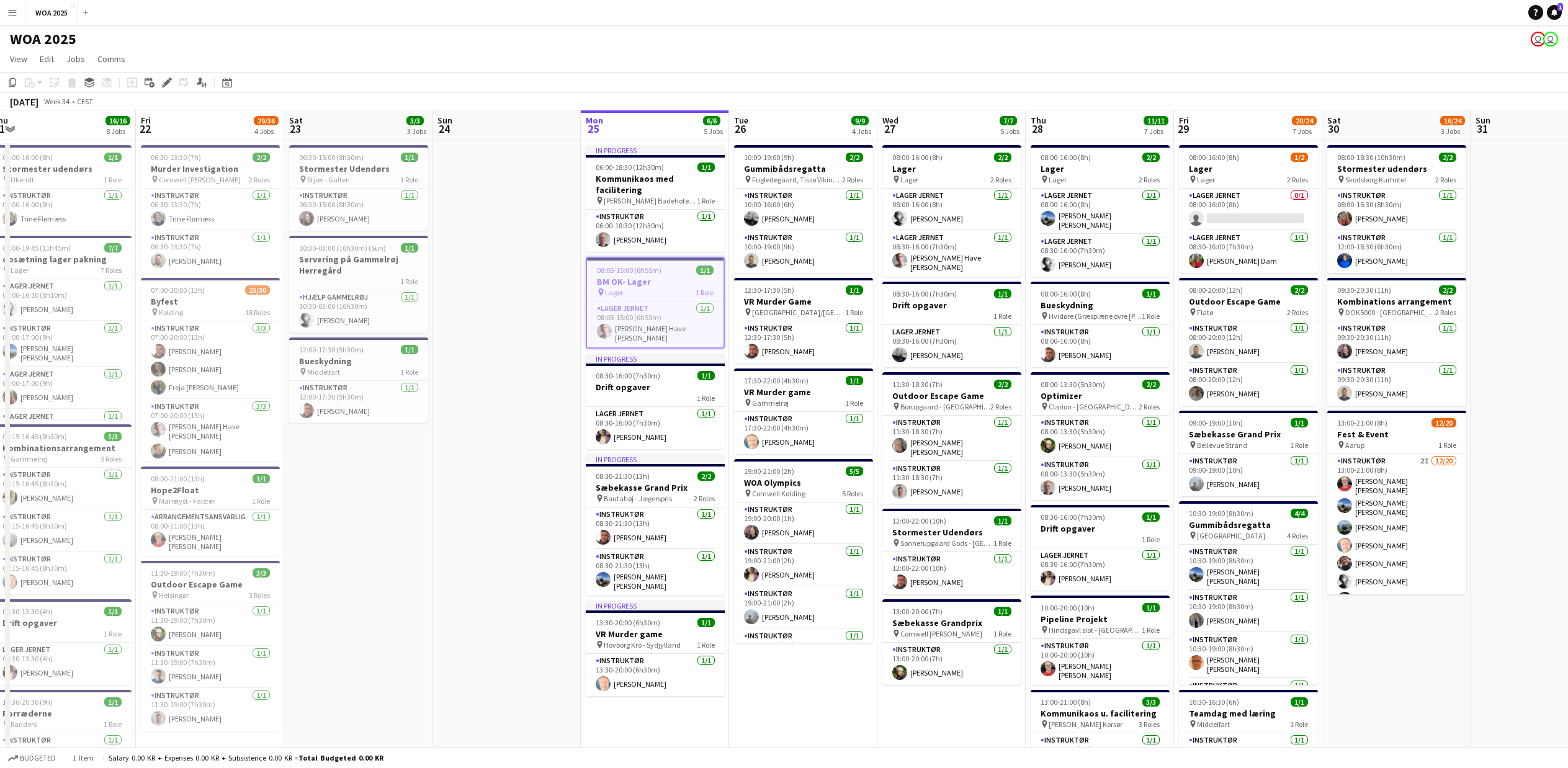
click at [18, 16] on button "Menu" at bounding box center [12, 12] width 25 height 25
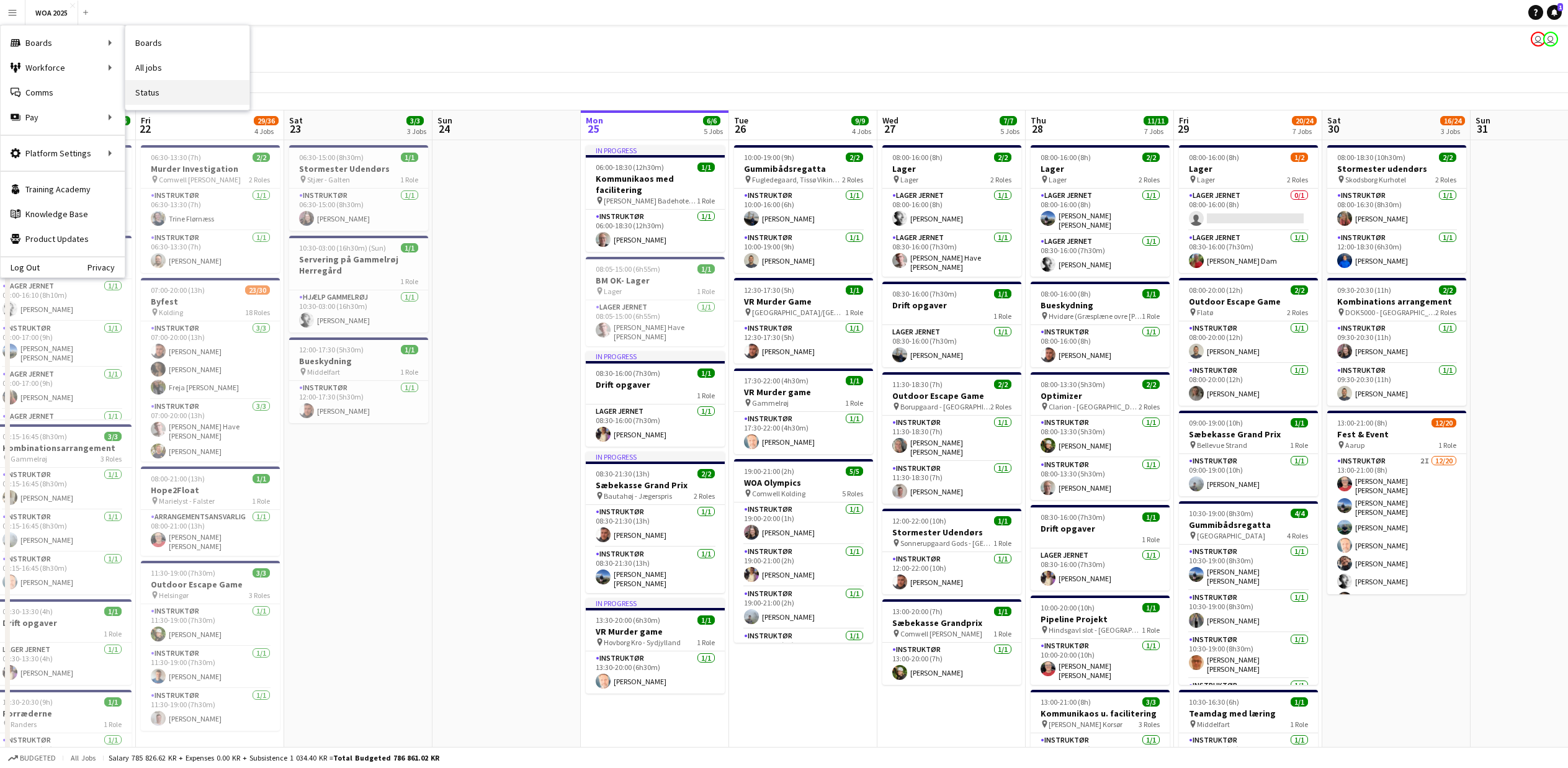
click at [161, 99] on link "Status" at bounding box center [188, 92] width 124 height 25
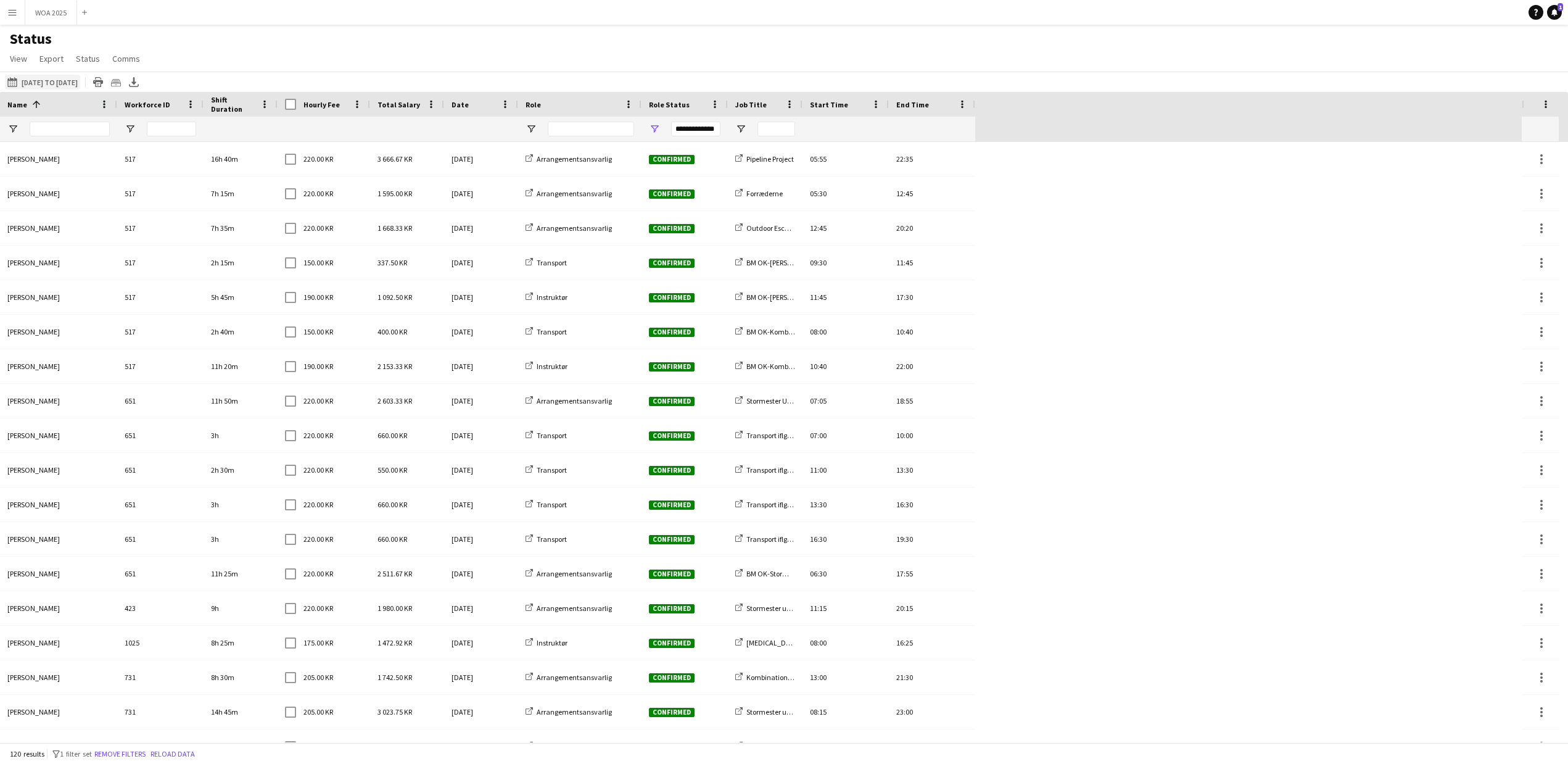
click at [71, 85] on button "[DATE] to [DATE] [DATE] to [DATE]" at bounding box center [42, 82] width 75 height 15
click at [151, 133] on span "Previous month" at bounding box center [153, 131] width 24 height 24
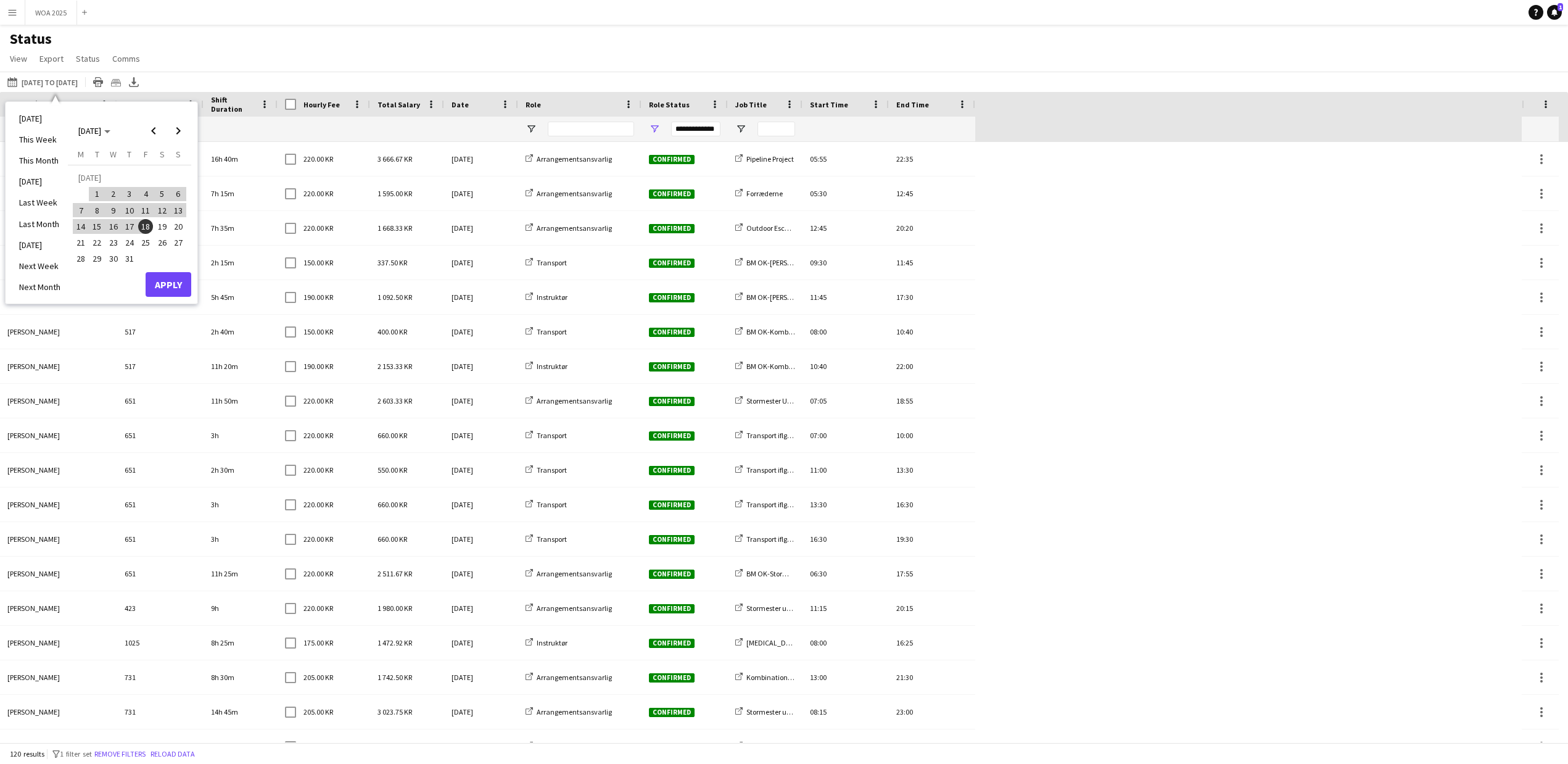
click at [180, 229] on span "20" at bounding box center [178, 227] width 15 height 15
click at [180, 132] on span "Next month" at bounding box center [178, 131] width 24 height 24
click at [102, 233] on span "19" at bounding box center [98, 229] width 15 height 15
click at [167, 266] on button "Apply" at bounding box center [168, 271] width 45 height 24
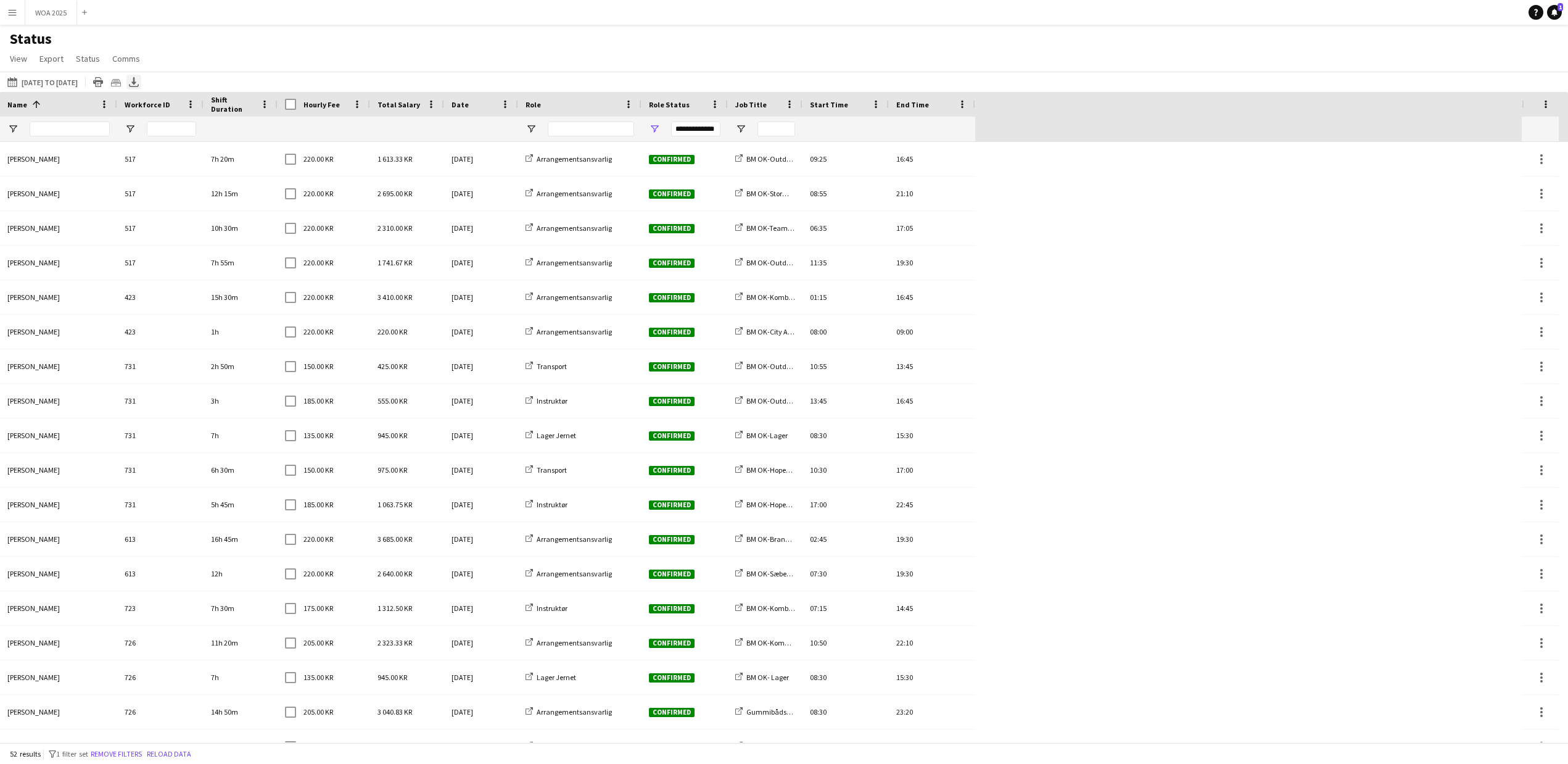
click at [139, 80] on icon "Export XLSX" at bounding box center [134, 82] width 10 height 10
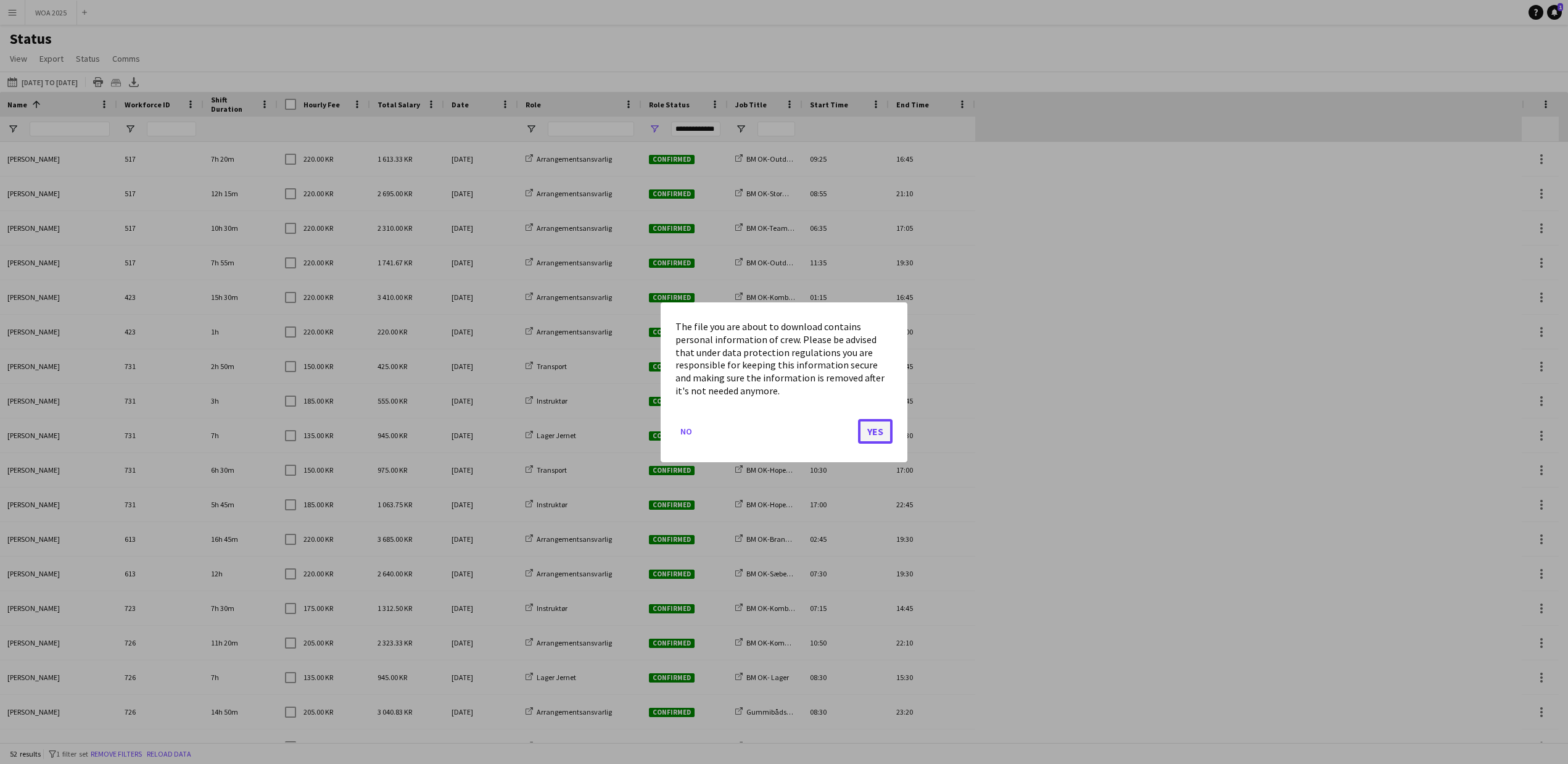
click at [888, 430] on button "Yes" at bounding box center [875, 431] width 35 height 24
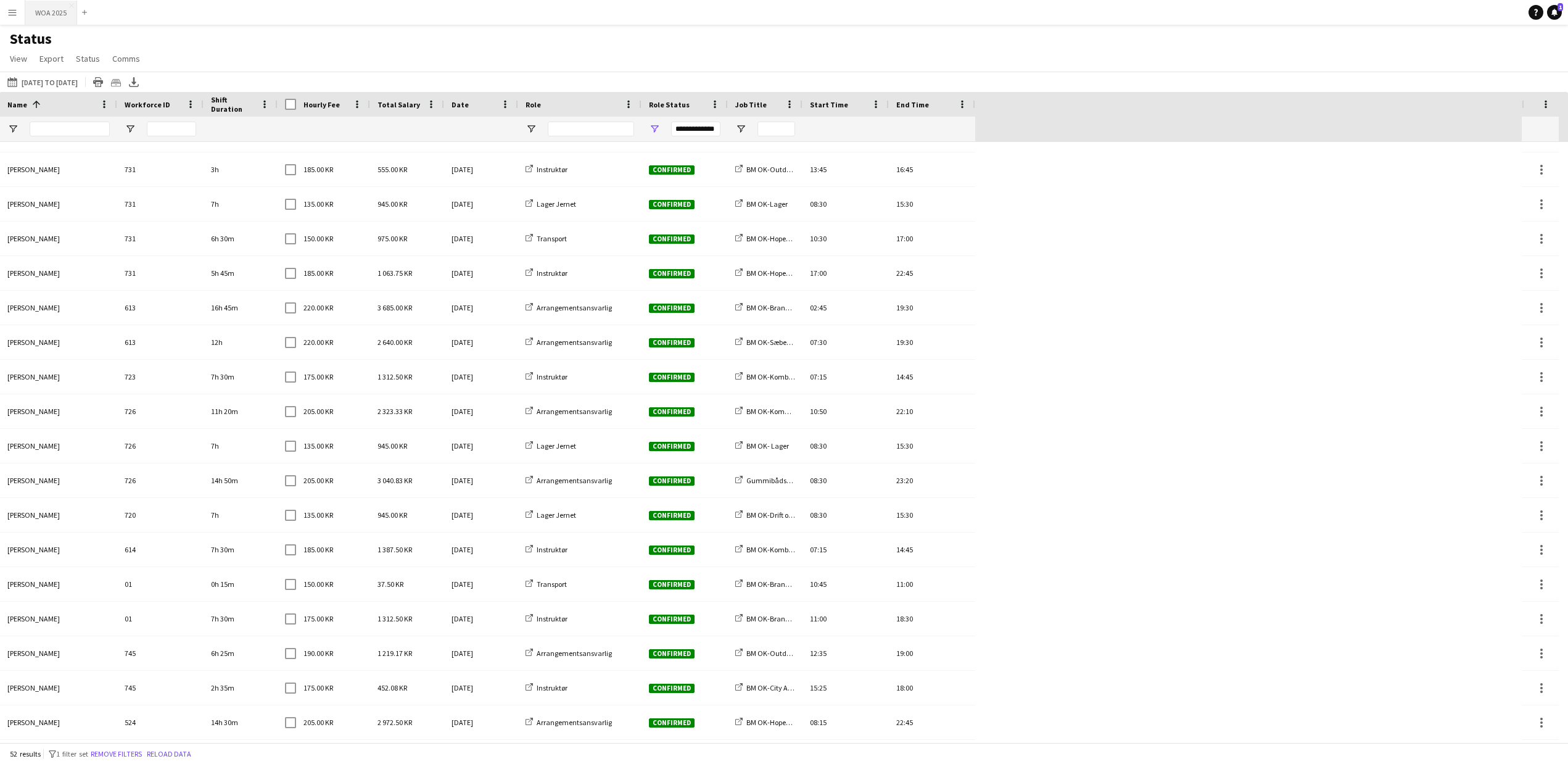
click at [45, 12] on button "WOA 2025 Close" at bounding box center [51, 12] width 52 height 24
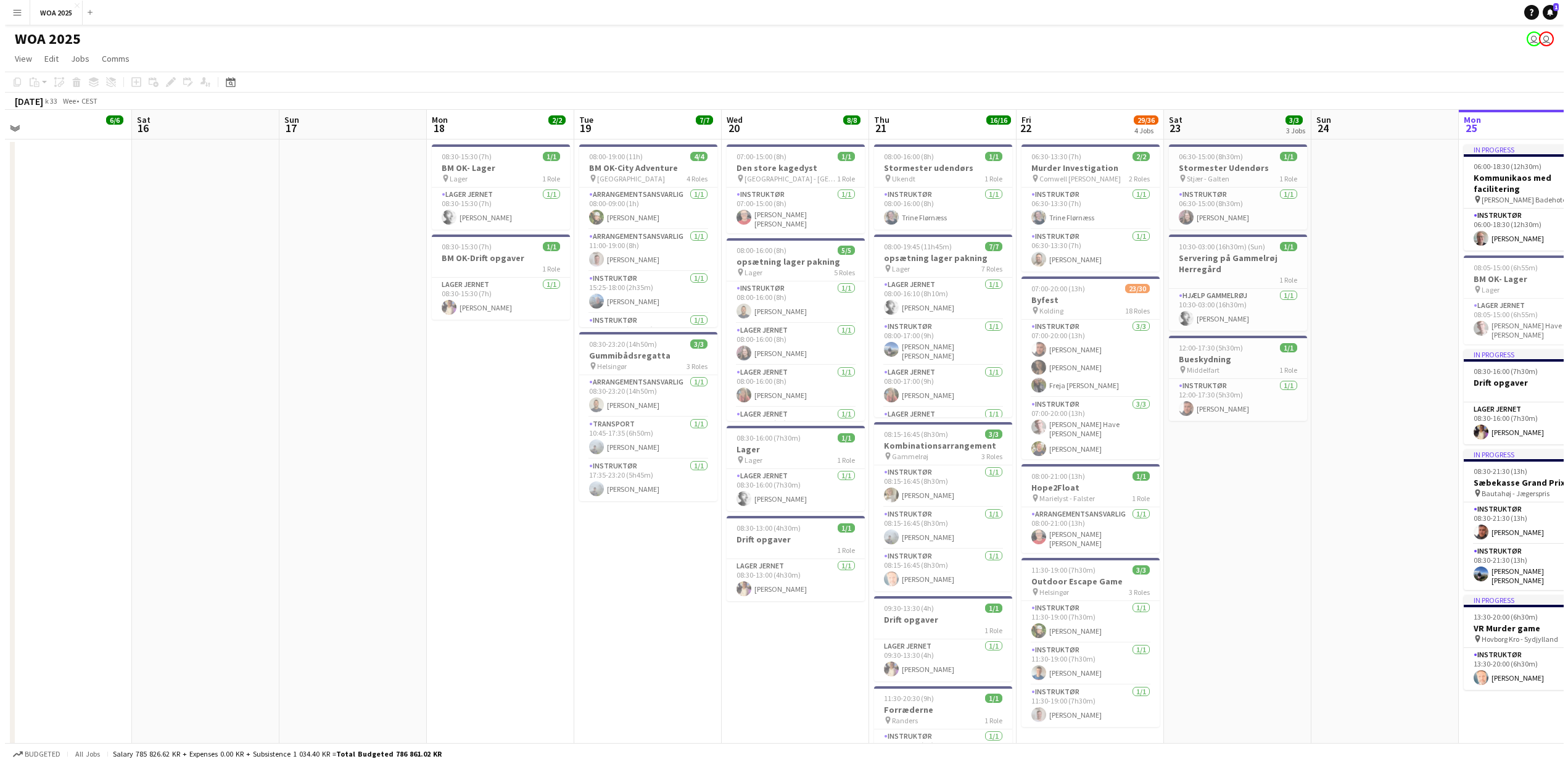
scroll to position [0, 295]
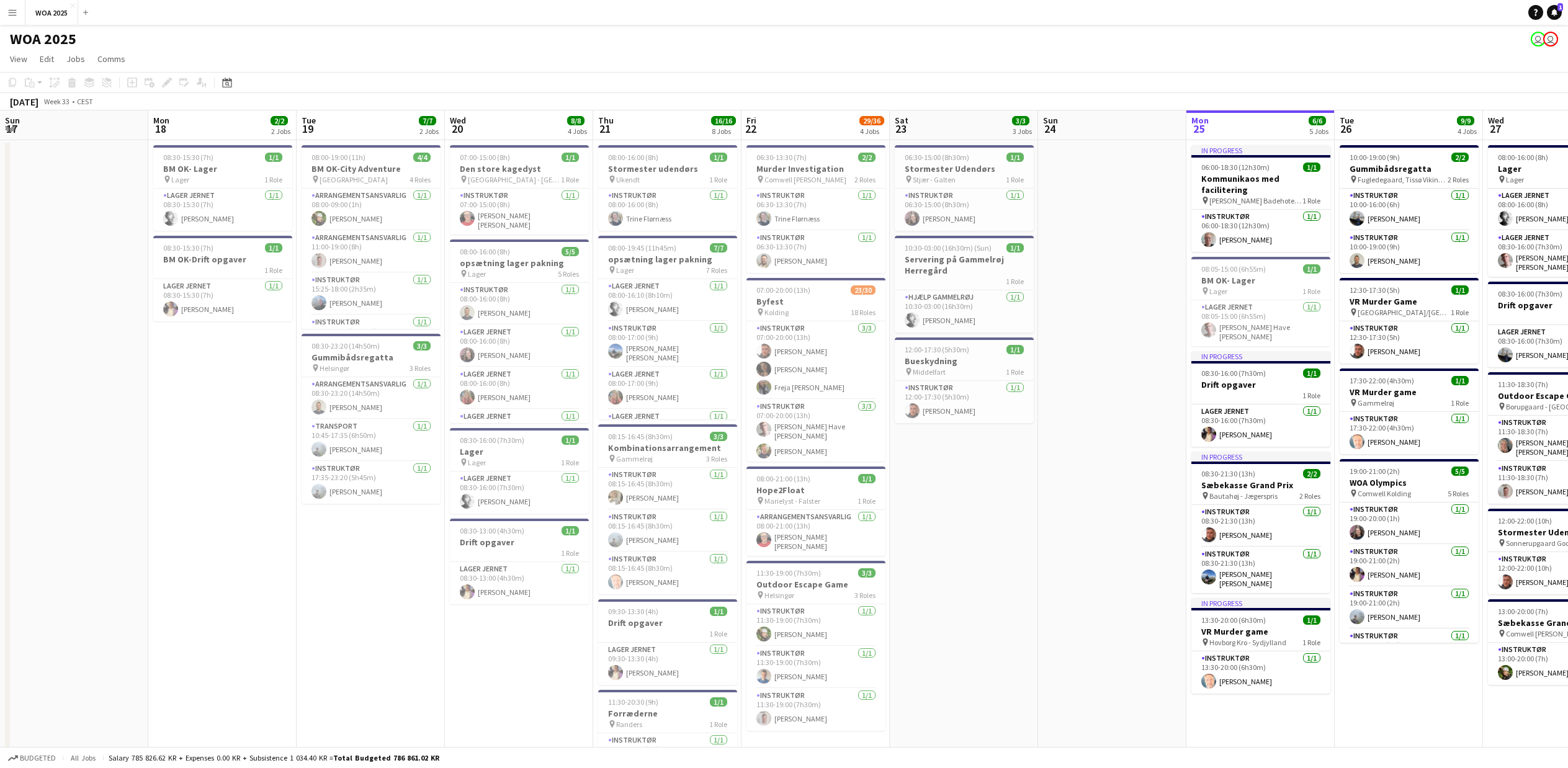
drag, startPoint x: 81, startPoint y: 387, endPoint x: 1127, endPoint y: 398, distance: 1046.1
click at [1127, 398] on app-calendar-viewport "Fri 15 6/6 3 Jobs Sat 16 Sun 17 Mon 18 2/2 2 Jobs Tue 19 7/7 2 Jobs Wed 20 8/8 …" at bounding box center [784, 646] width 1568 height 1071
click at [358, 344] on span "08:30-23:20 (14h50m)" at bounding box center [346, 346] width 68 height 10
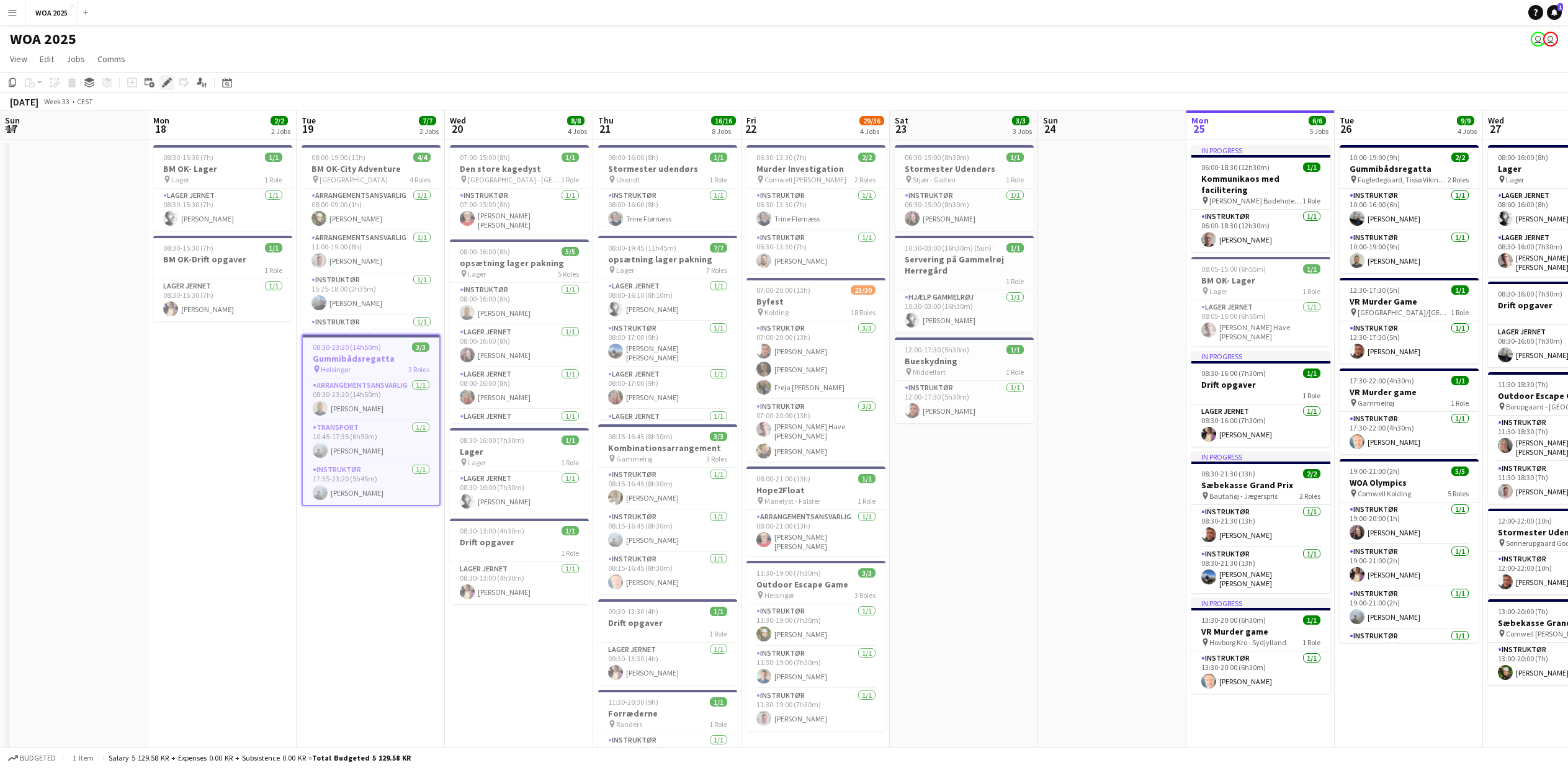
click at [168, 80] on icon at bounding box center [166, 83] width 7 height 7
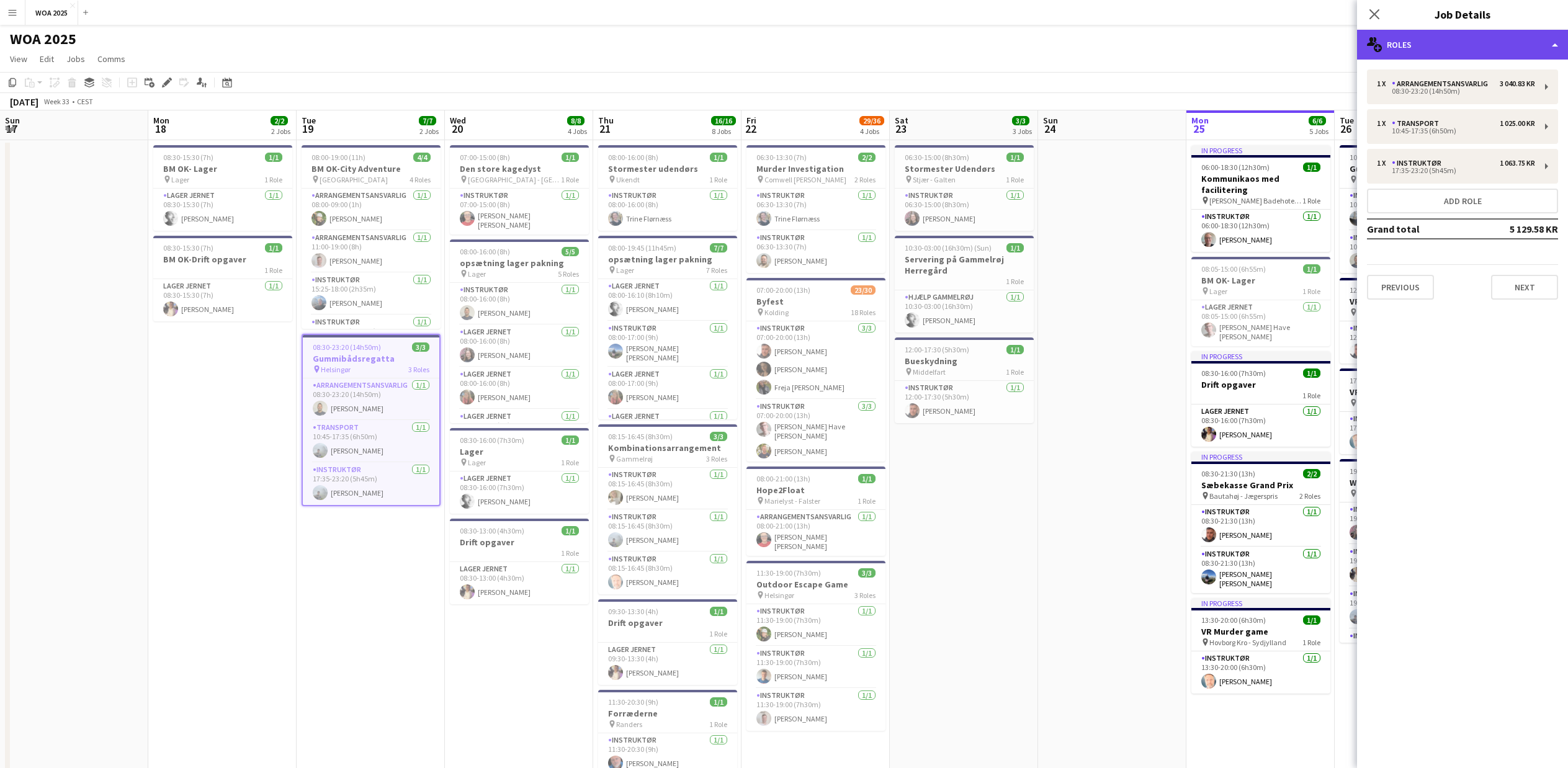
click at [1502, 39] on div "multiple-users-add Roles" at bounding box center [1462, 45] width 211 height 30
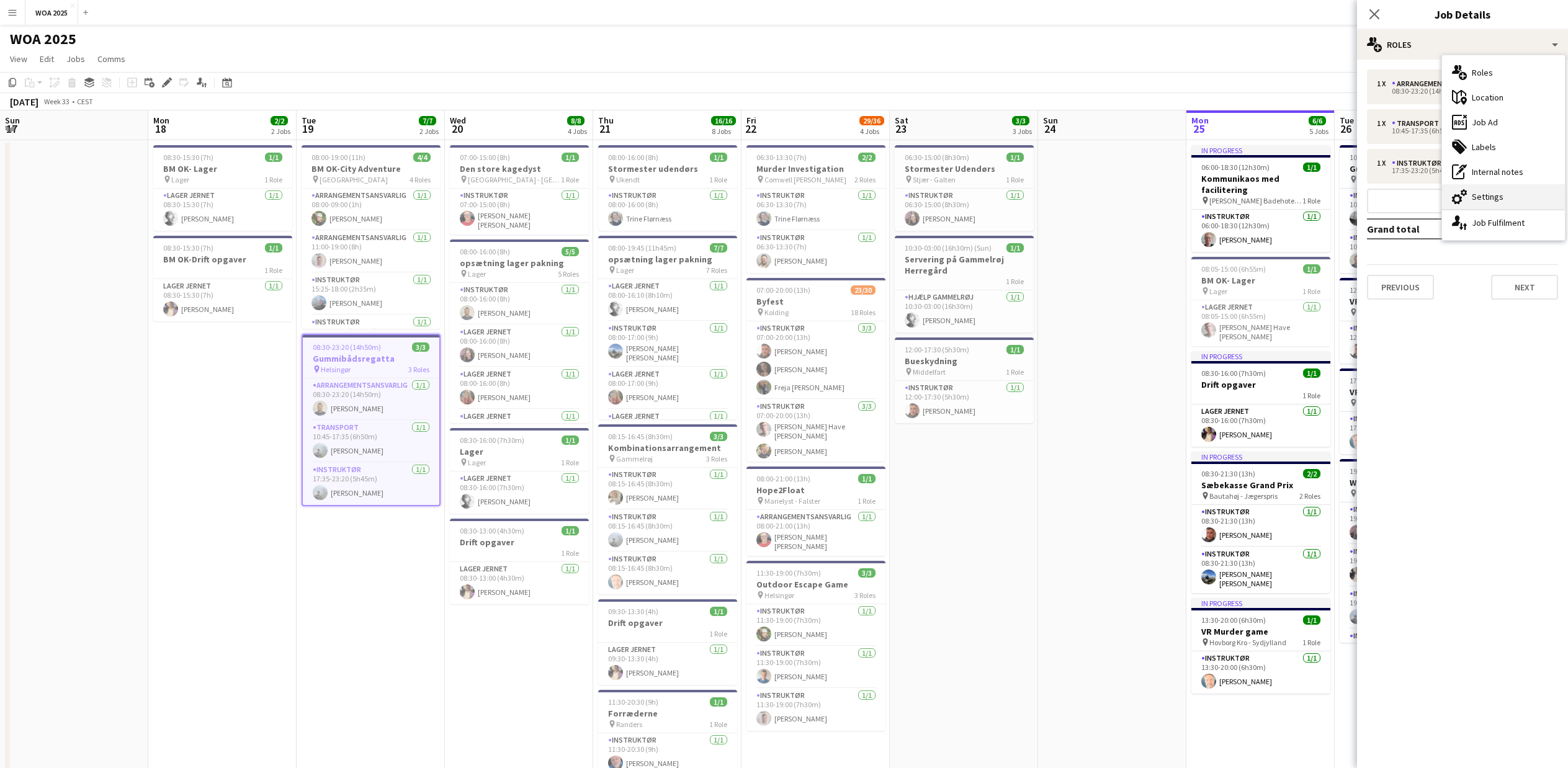
click at [1483, 189] on div "cog-double-3 Settings" at bounding box center [1504, 196] width 123 height 25
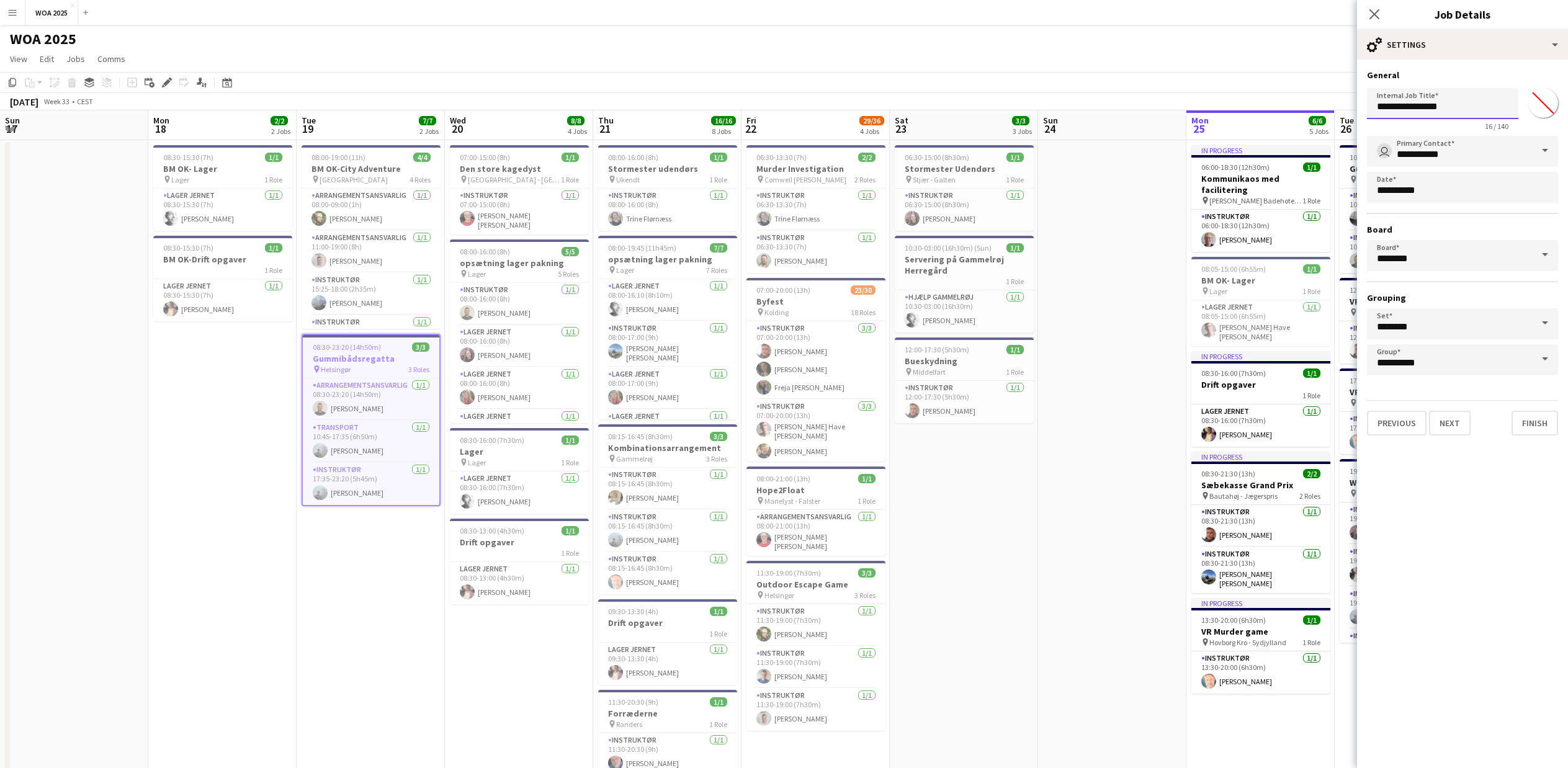
click at [1376, 108] on input "**********" at bounding box center [1442, 103] width 151 height 31
type input "**********"
click at [1544, 422] on button "Finish" at bounding box center [1535, 423] width 46 height 25
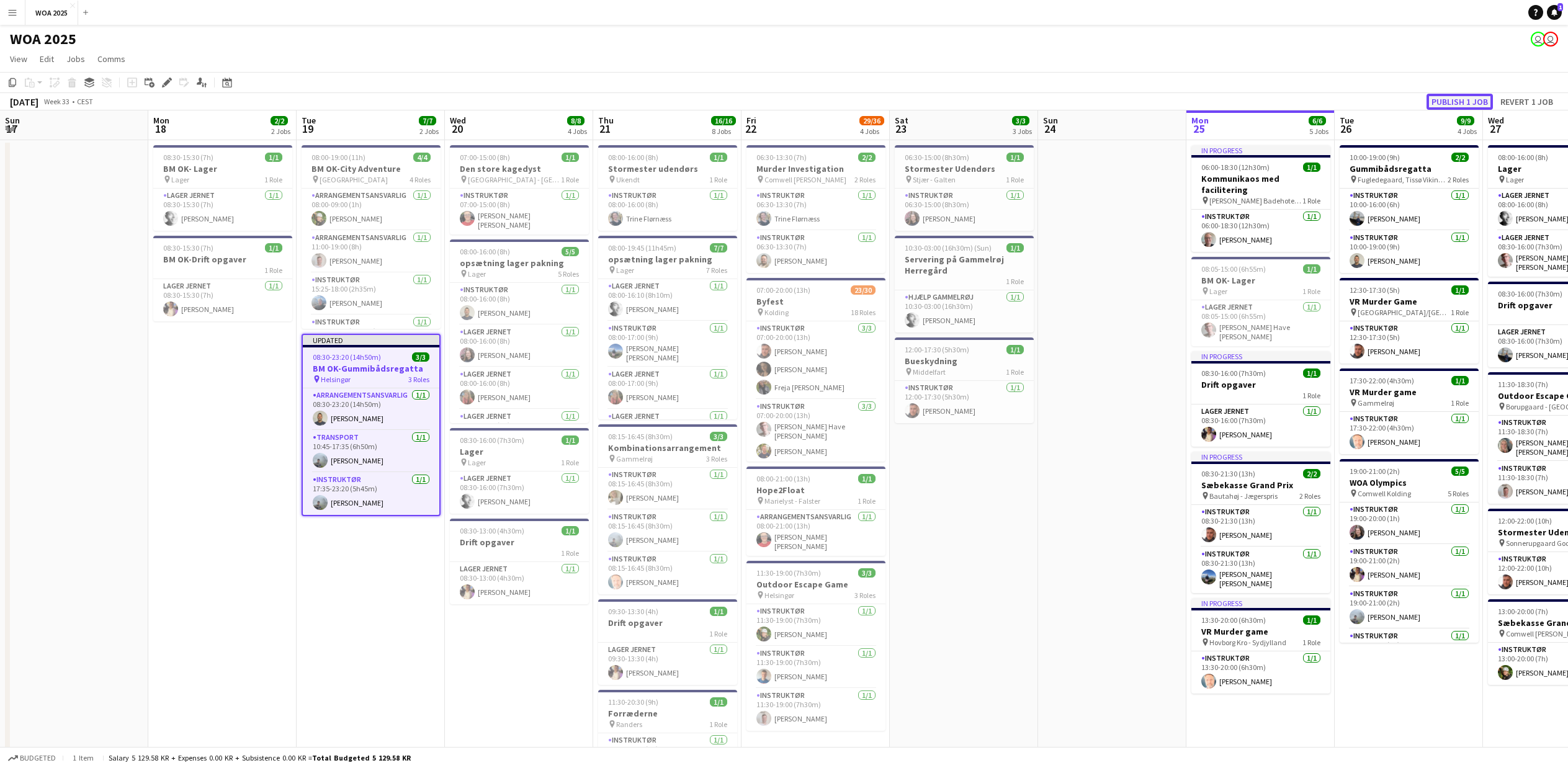
click at [1453, 106] on button "Publish 1 job" at bounding box center [1460, 102] width 66 height 16
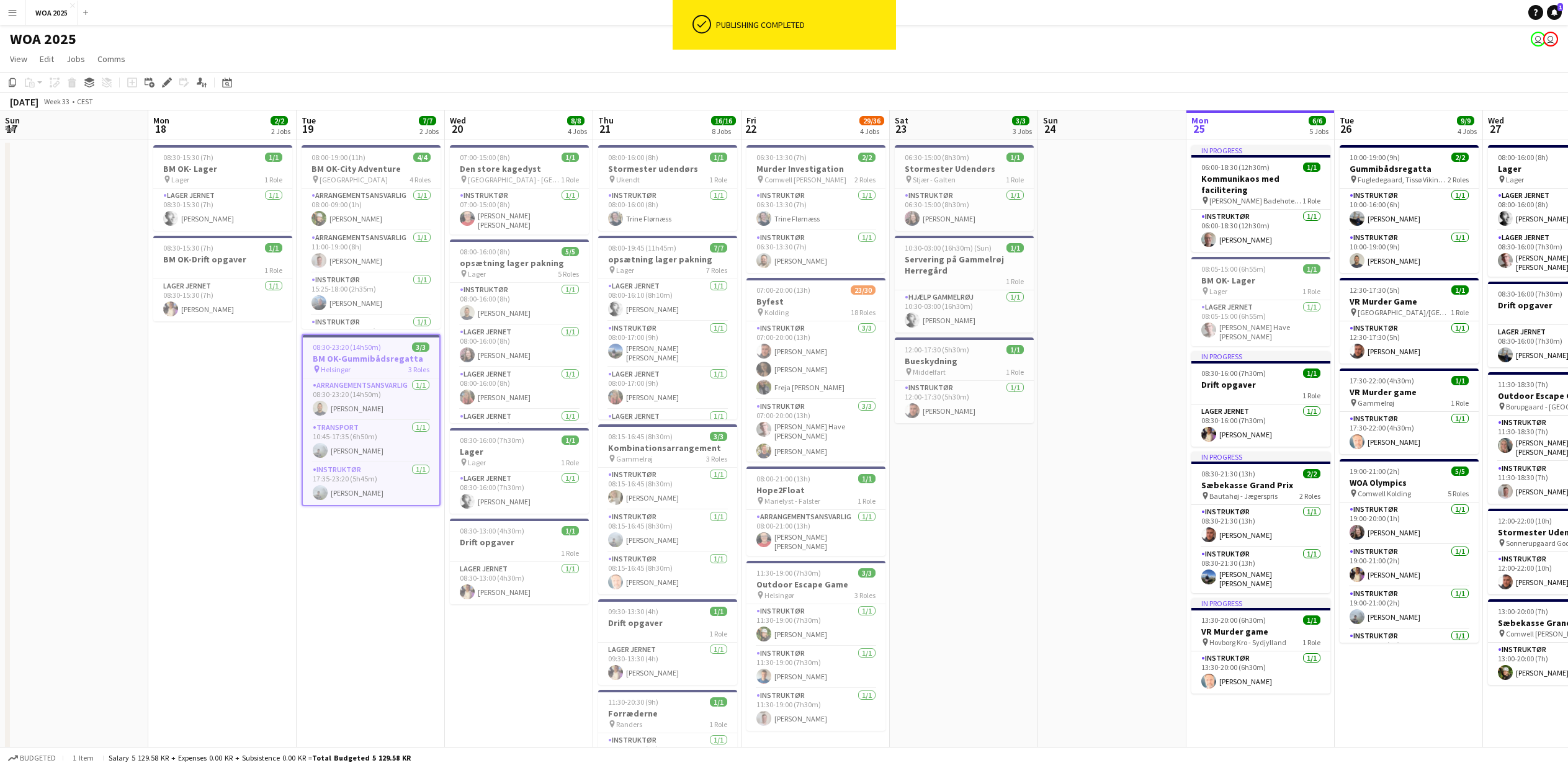
click at [17, 11] on app-icon "Menu" at bounding box center [12, 12] width 10 height 10
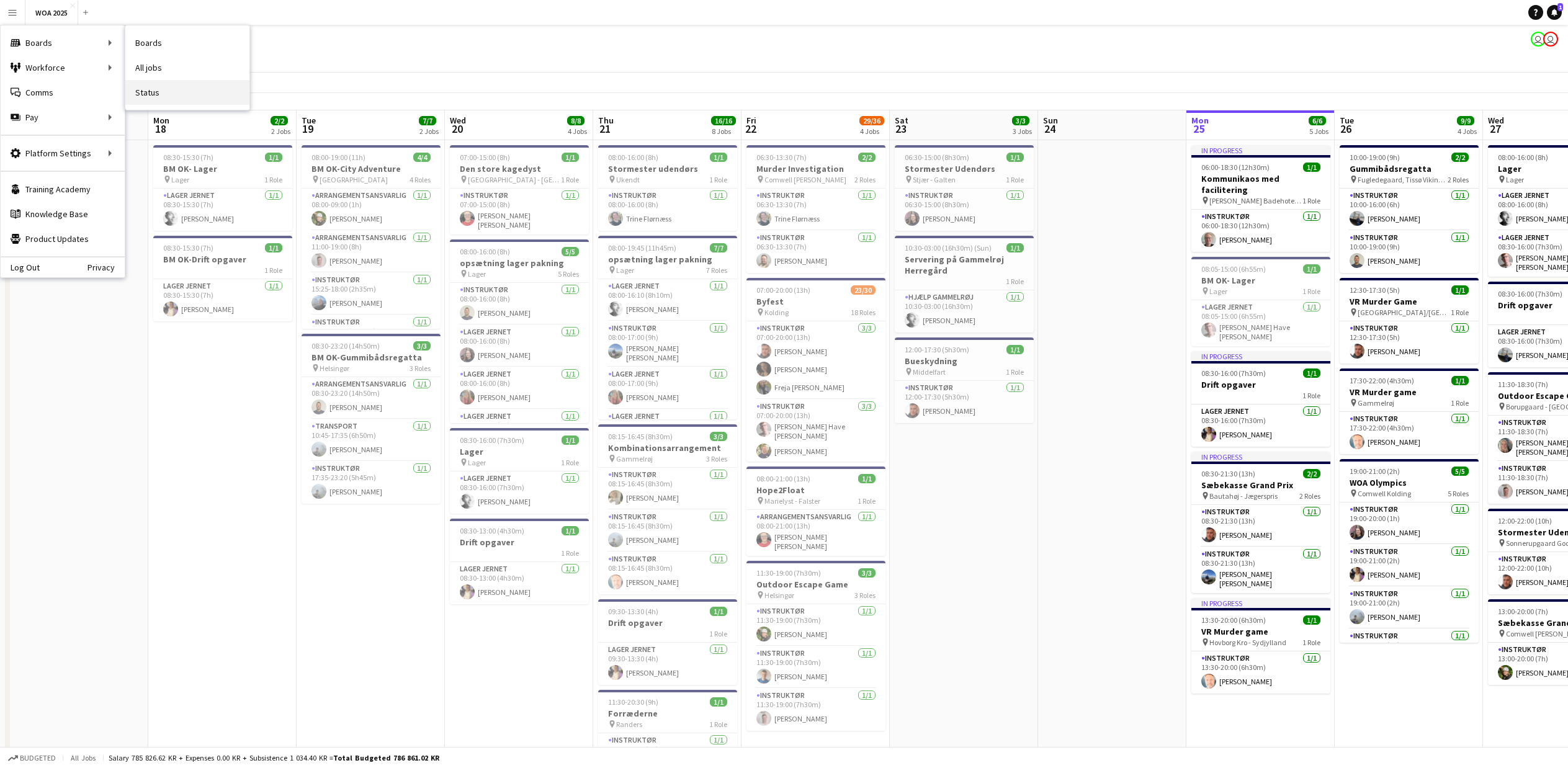
click at [149, 98] on link "Status" at bounding box center [188, 92] width 124 height 25
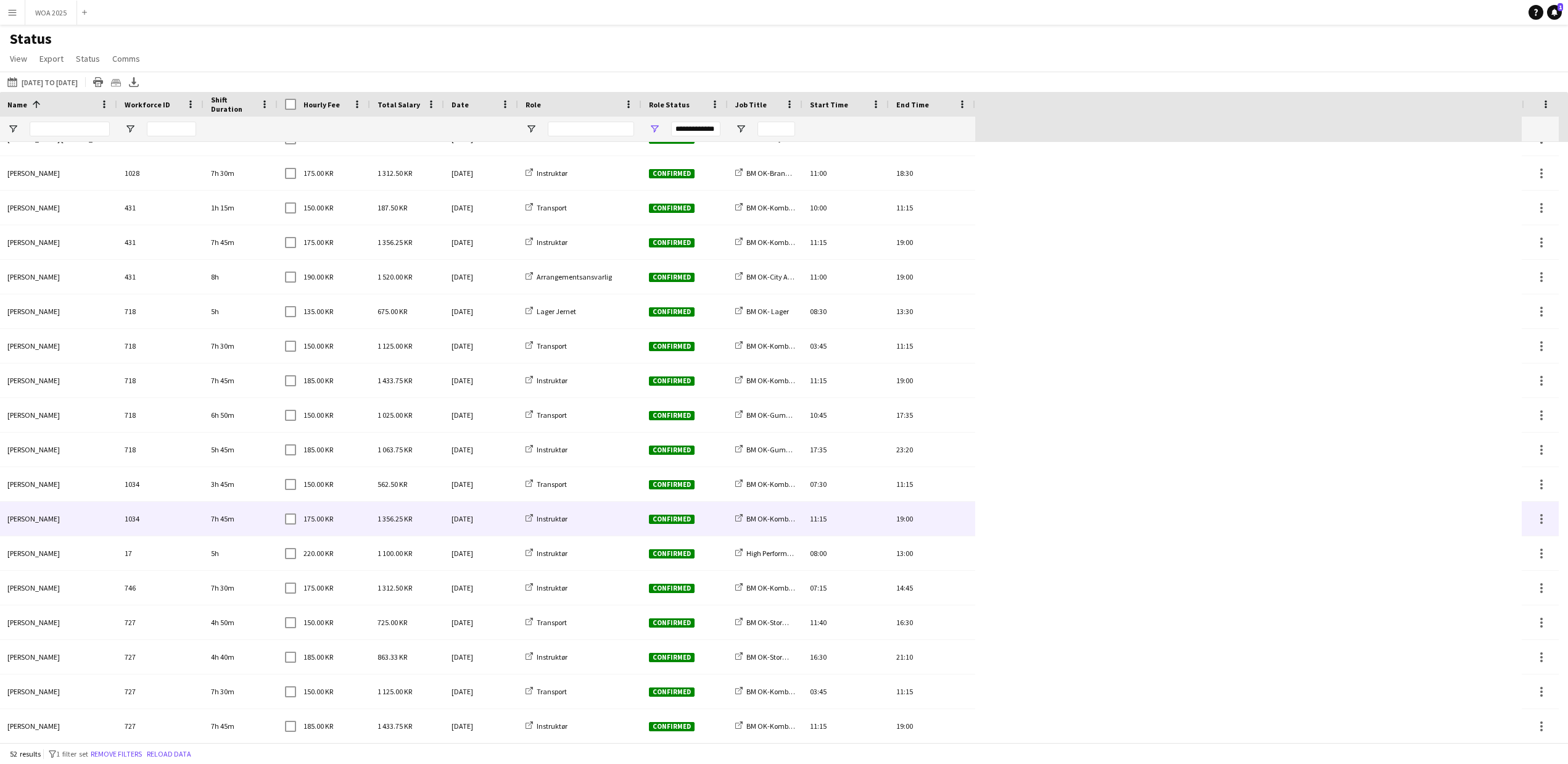
scroll to position [1196, 0]
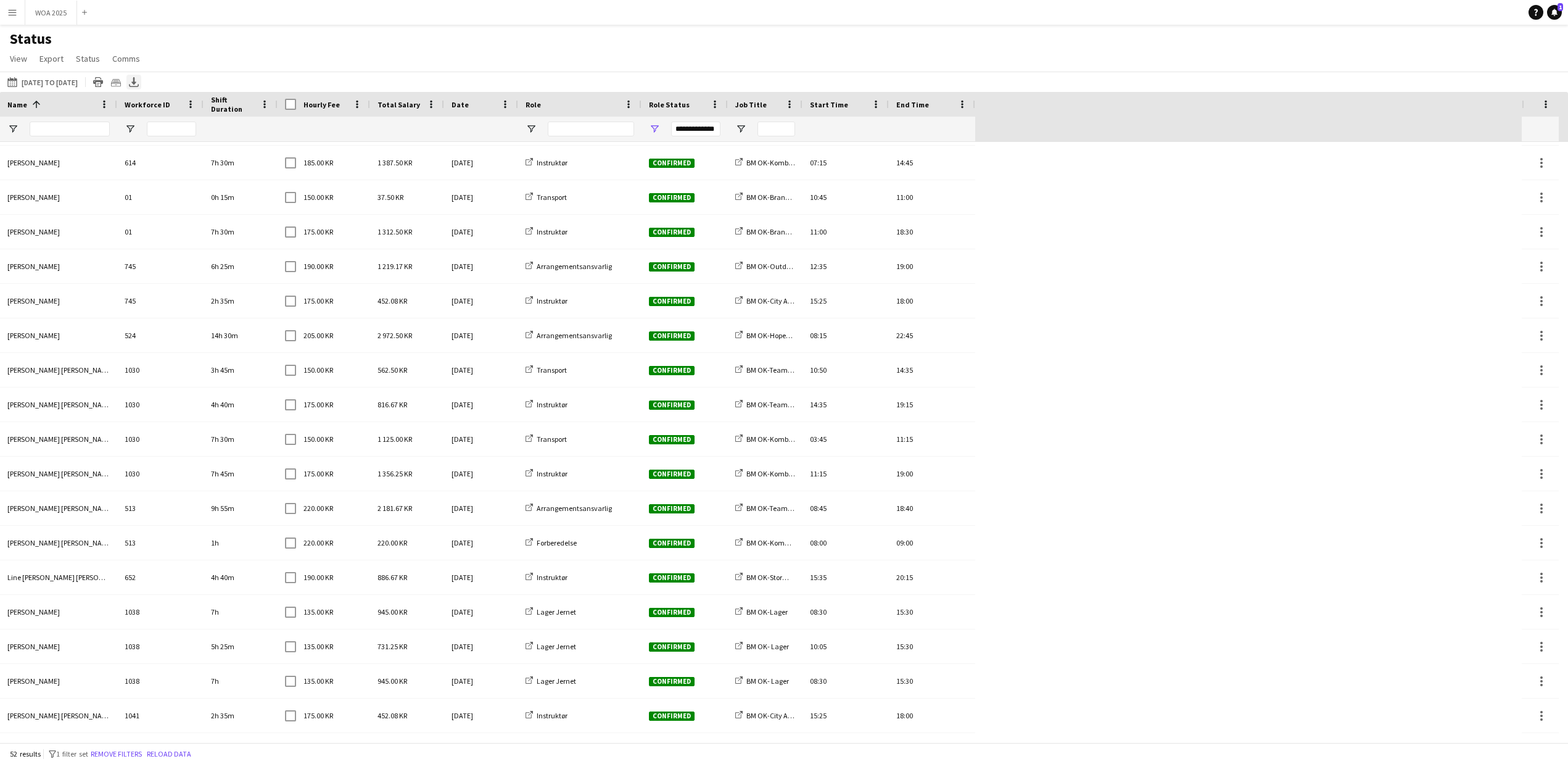
click at [139, 85] on icon "Export XLSX" at bounding box center [134, 82] width 10 height 10
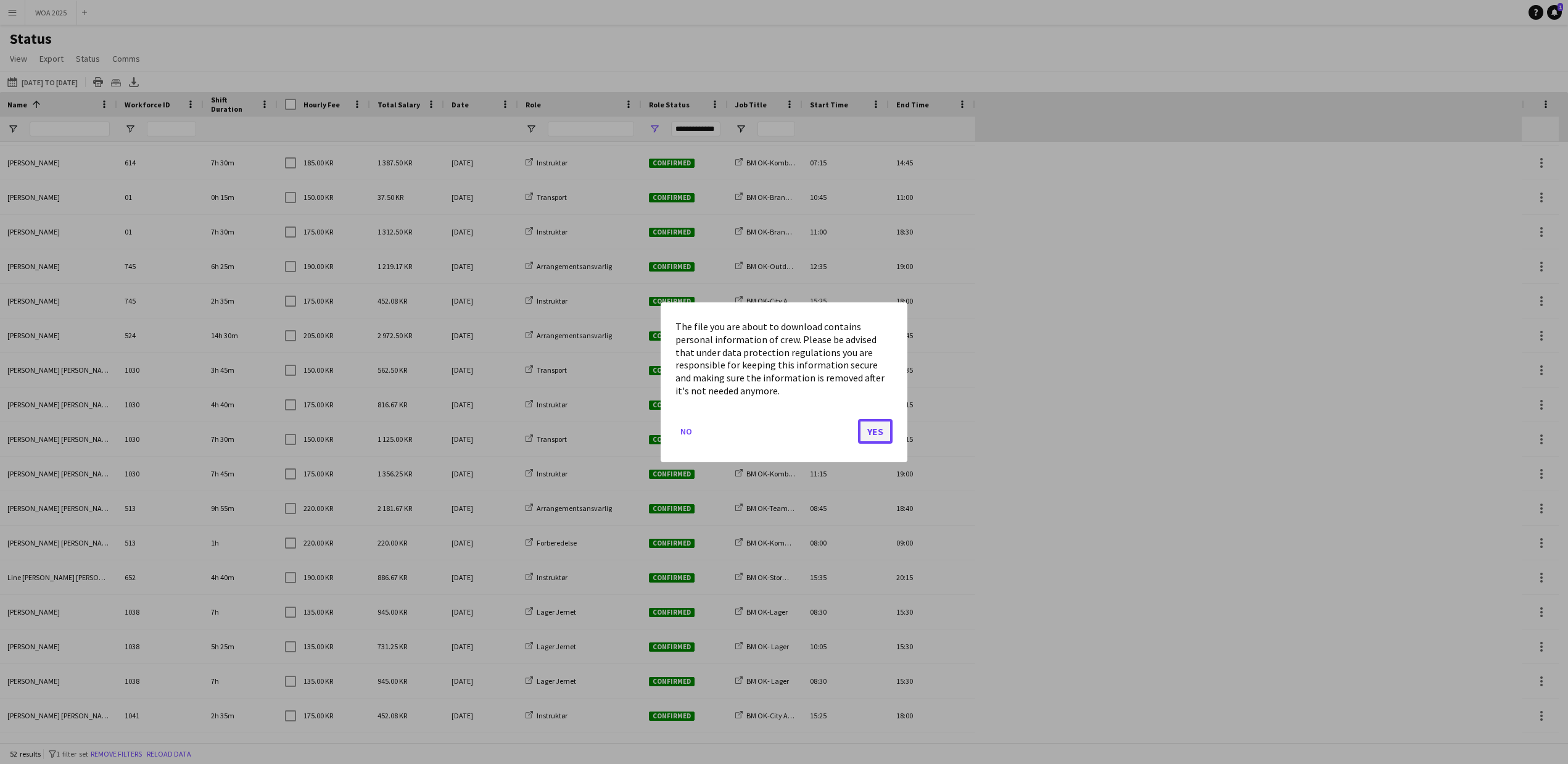
click at [879, 432] on button "Yes" at bounding box center [875, 431] width 35 height 24
